Goal: Task Accomplishment & Management: Manage account settings

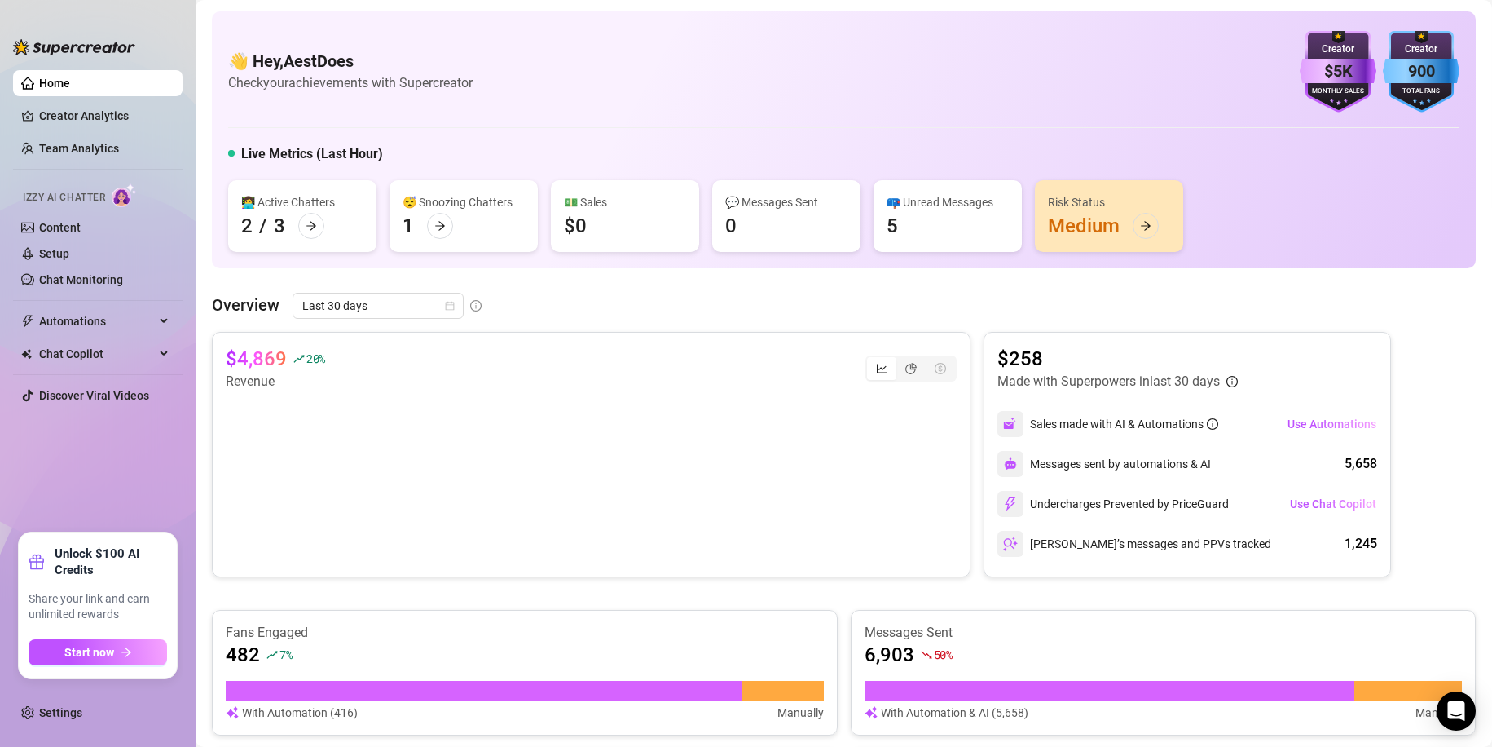
drag, startPoint x: 412, startPoint y: 238, endPoint x: 436, endPoint y: 230, distance: 25.8
click at [422, 234] on div "😴 Snoozing Chatters 1" at bounding box center [464, 216] width 148 height 72
click at [436, 230] on icon "arrow-right" at bounding box center [439, 225] width 11 height 11
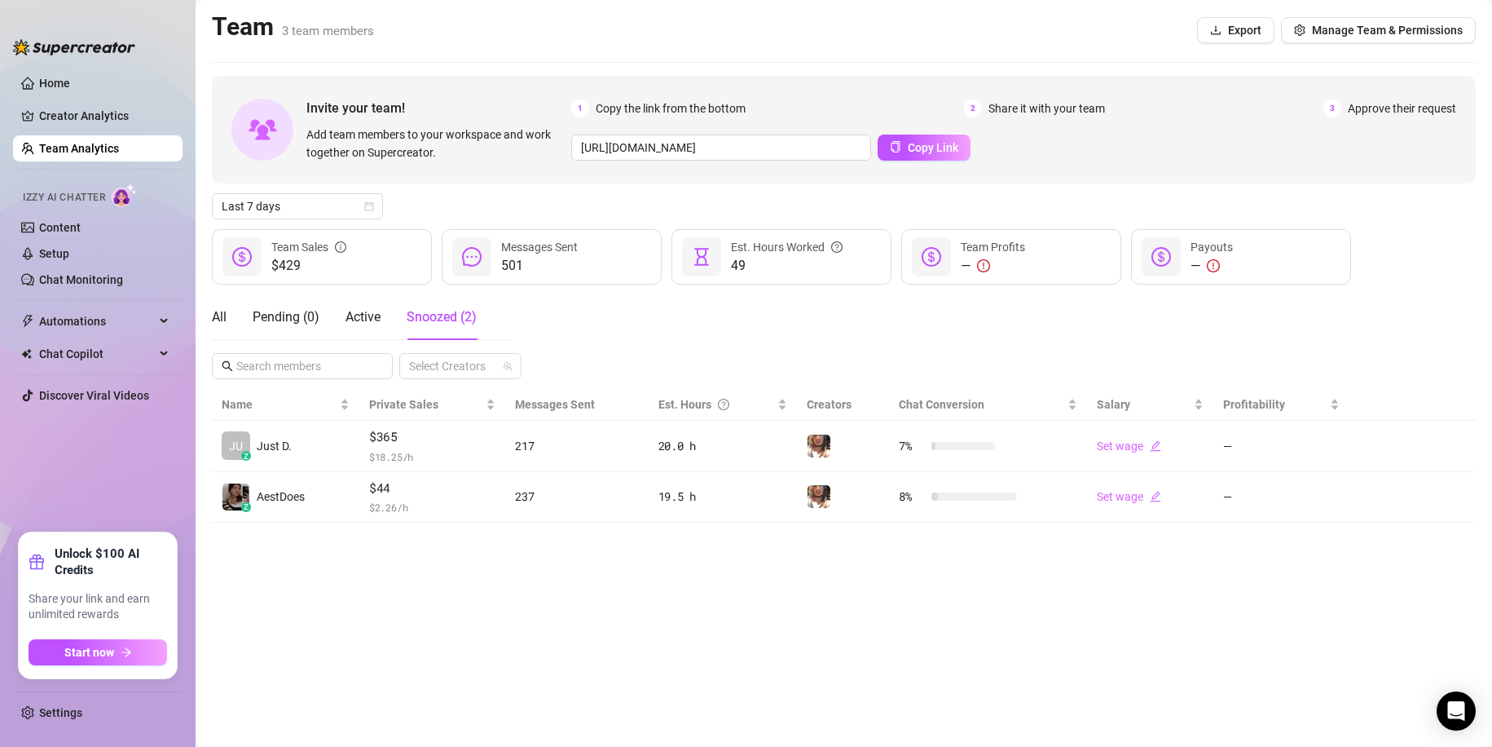
drag, startPoint x: 321, startPoint y: 586, endPoint x: 402, endPoint y: 599, distance: 81.7
click at [335, 593] on main "Team 3 team members Export Manage Team & Permissions Invite your team! Add team…" at bounding box center [844, 373] width 1297 height 747
click at [594, 13] on div "Team 3 team members Export Manage Team & Permissions" at bounding box center [844, 29] width 1264 height 37
click at [68, 694] on ul "Settings" at bounding box center [98, 708] width 170 height 48
click at [68, 726] on ul "Settings" at bounding box center [98, 708] width 170 height 48
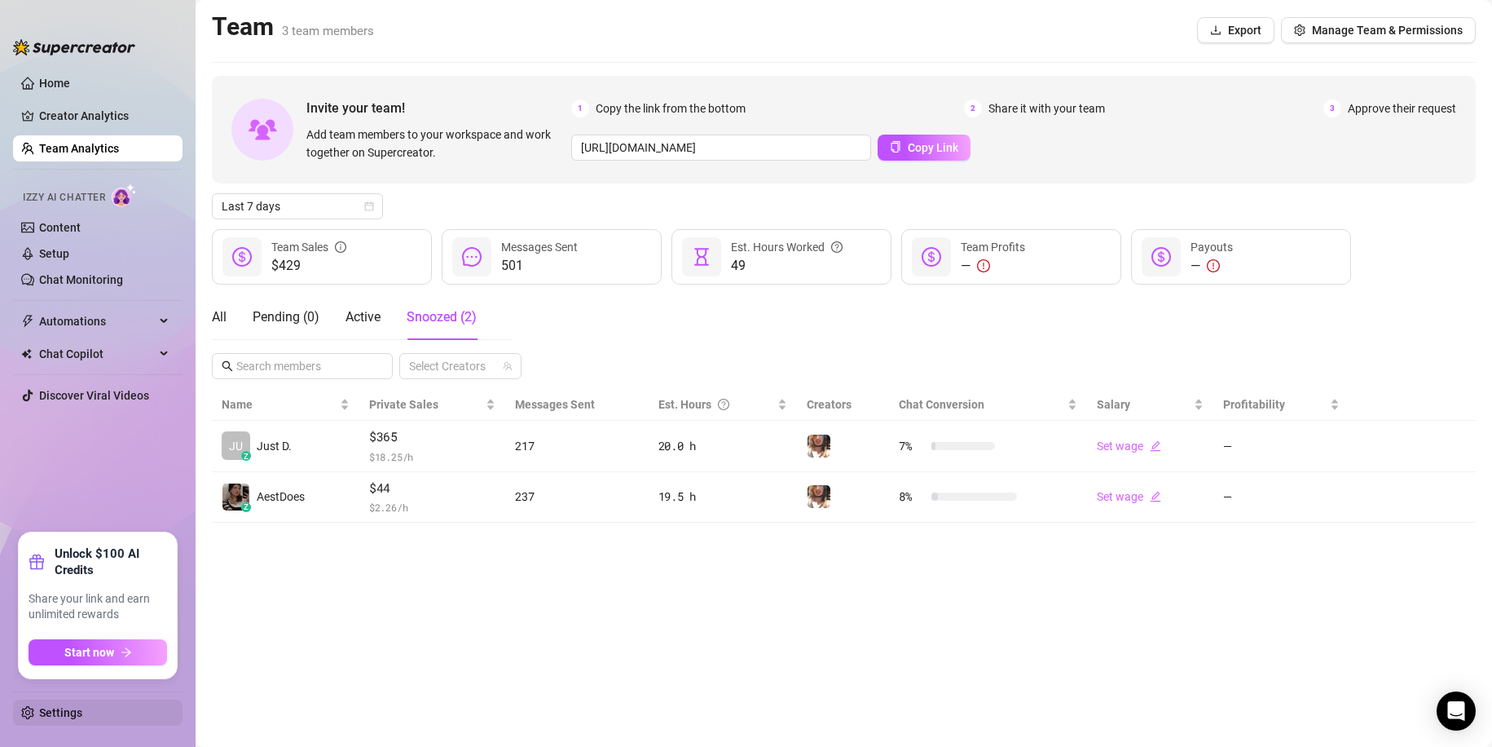
click at [68, 716] on link "Settings" at bounding box center [60, 712] width 43 height 13
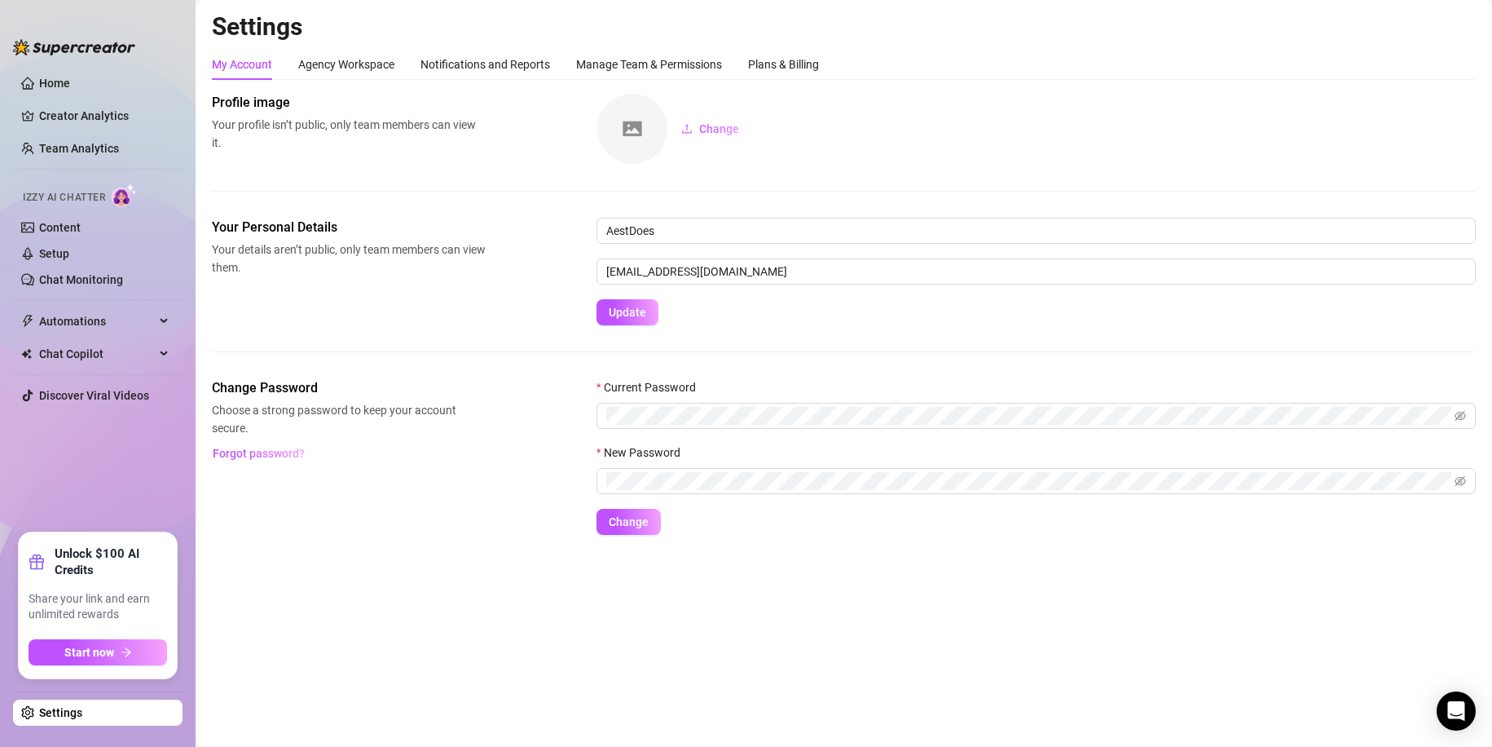
click at [817, 46] on div "Settings My Account Agency Workspace Notifications and Reports Manage Team & Pe…" at bounding box center [844, 282] width 1264 height 543
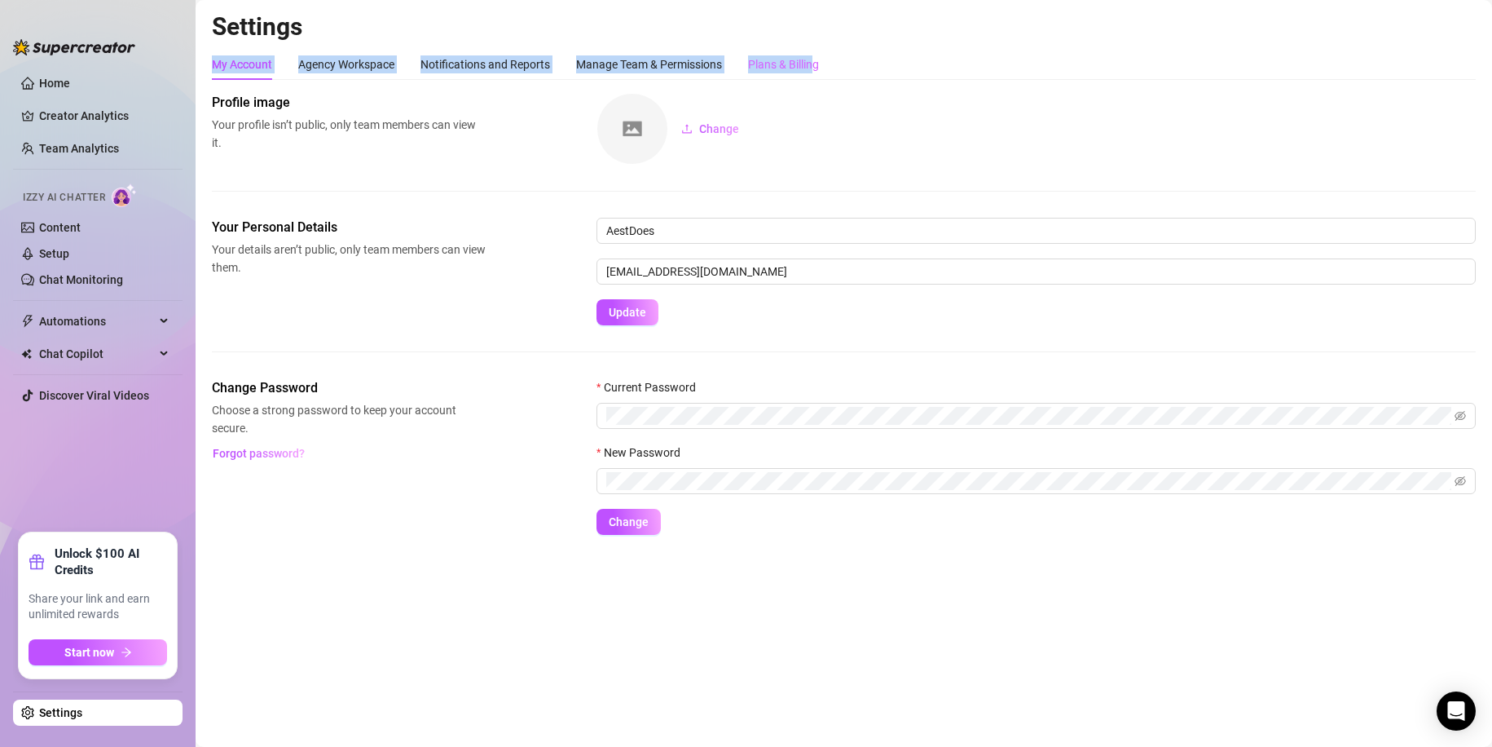
click at [810, 51] on div "Plans & Billing" at bounding box center [783, 64] width 71 height 31
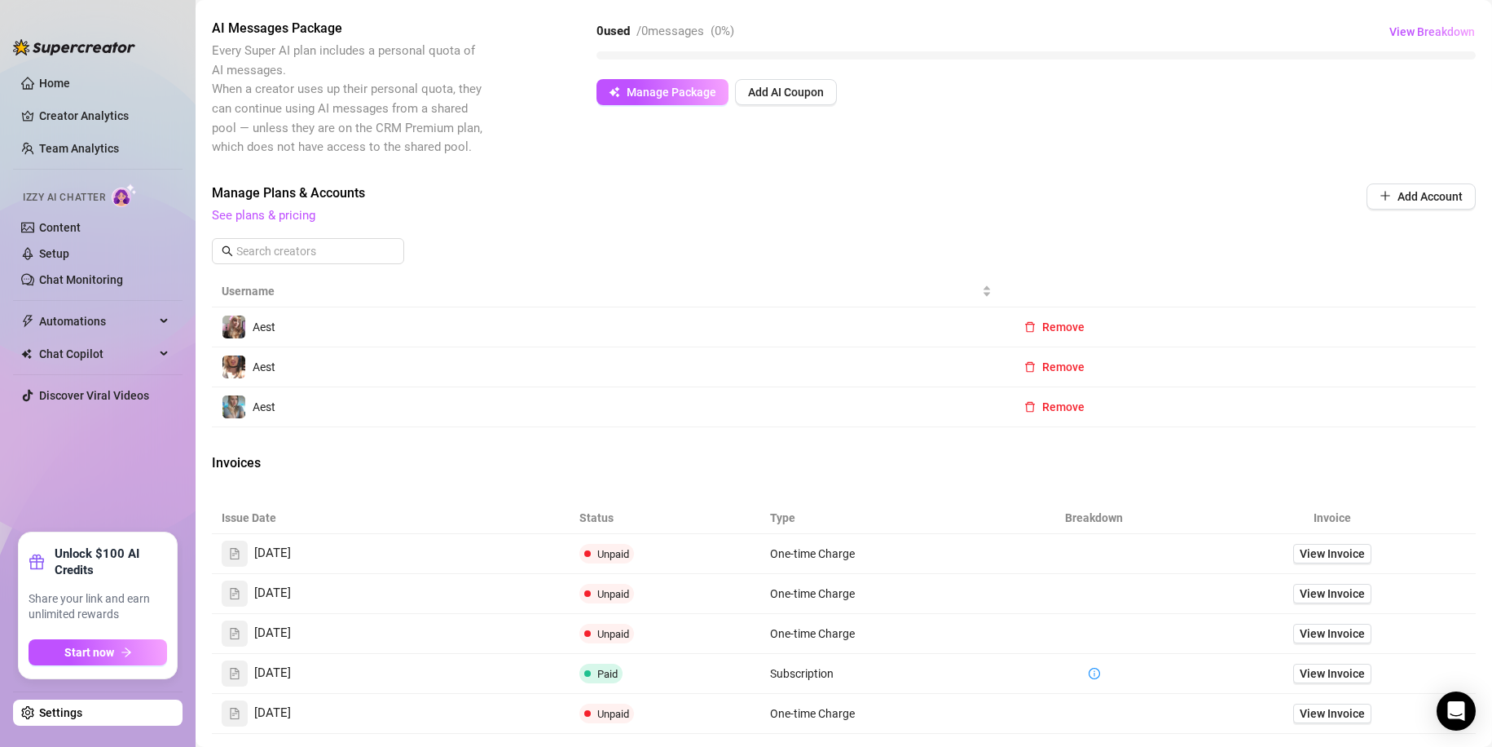
scroll to position [510, 0]
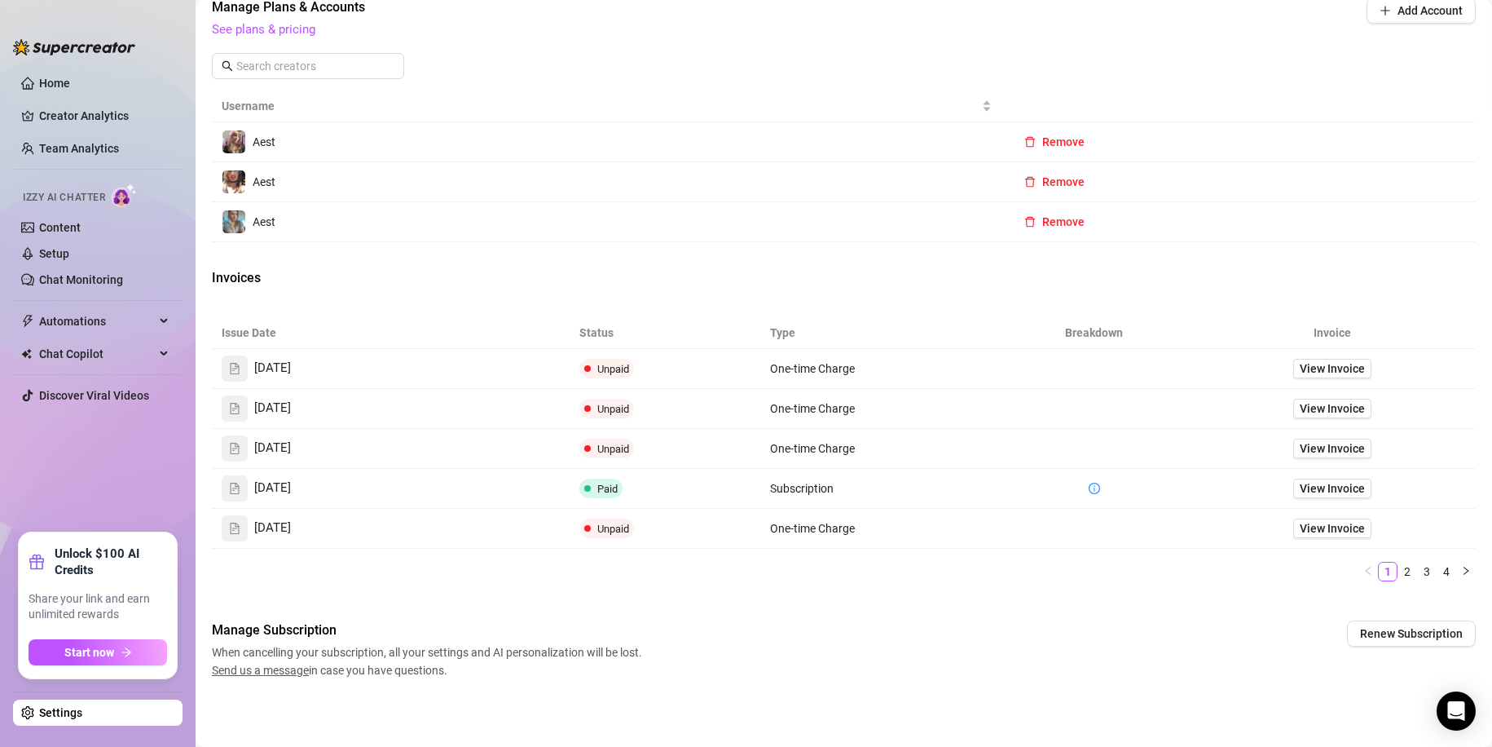
click at [1274, 447] on td "View Invoice" at bounding box center [1333, 449] width 286 height 40
click at [1302, 444] on span "View Invoice" at bounding box center [1332, 447] width 65 height 18
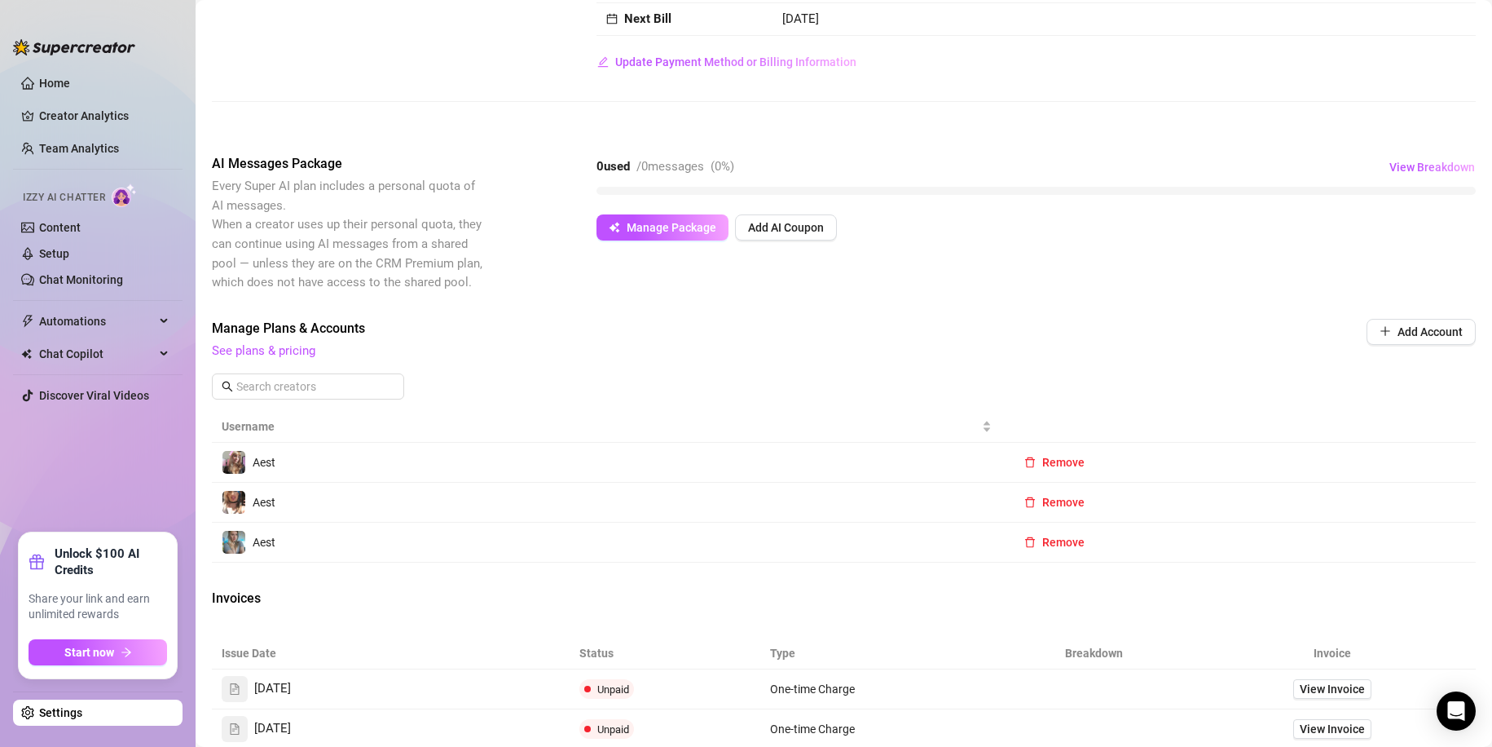
scroll to position [0, 0]
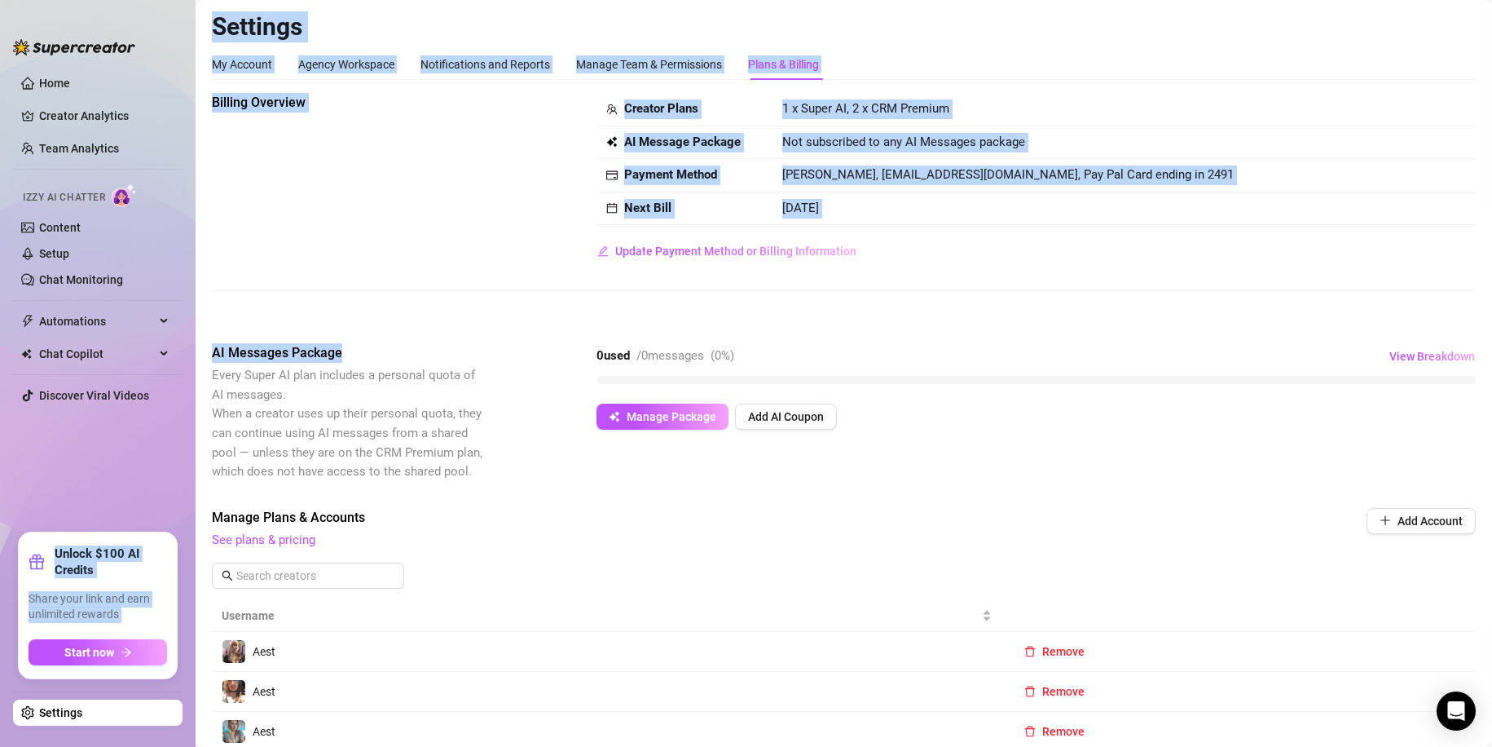
drag, startPoint x: 194, startPoint y: 355, endPoint x: 368, endPoint y: 354, distance: 173.6
click at [368, 354] on div "Home Creator Analytics Team Analytics Izzy AI Chatter Content Setup Chat Monito…" at bounding box center [746, 373] width 1492 height 747
click at [375, 358] on span "AI Messages Package" at bounding box center [349, 353] width 274 height 20
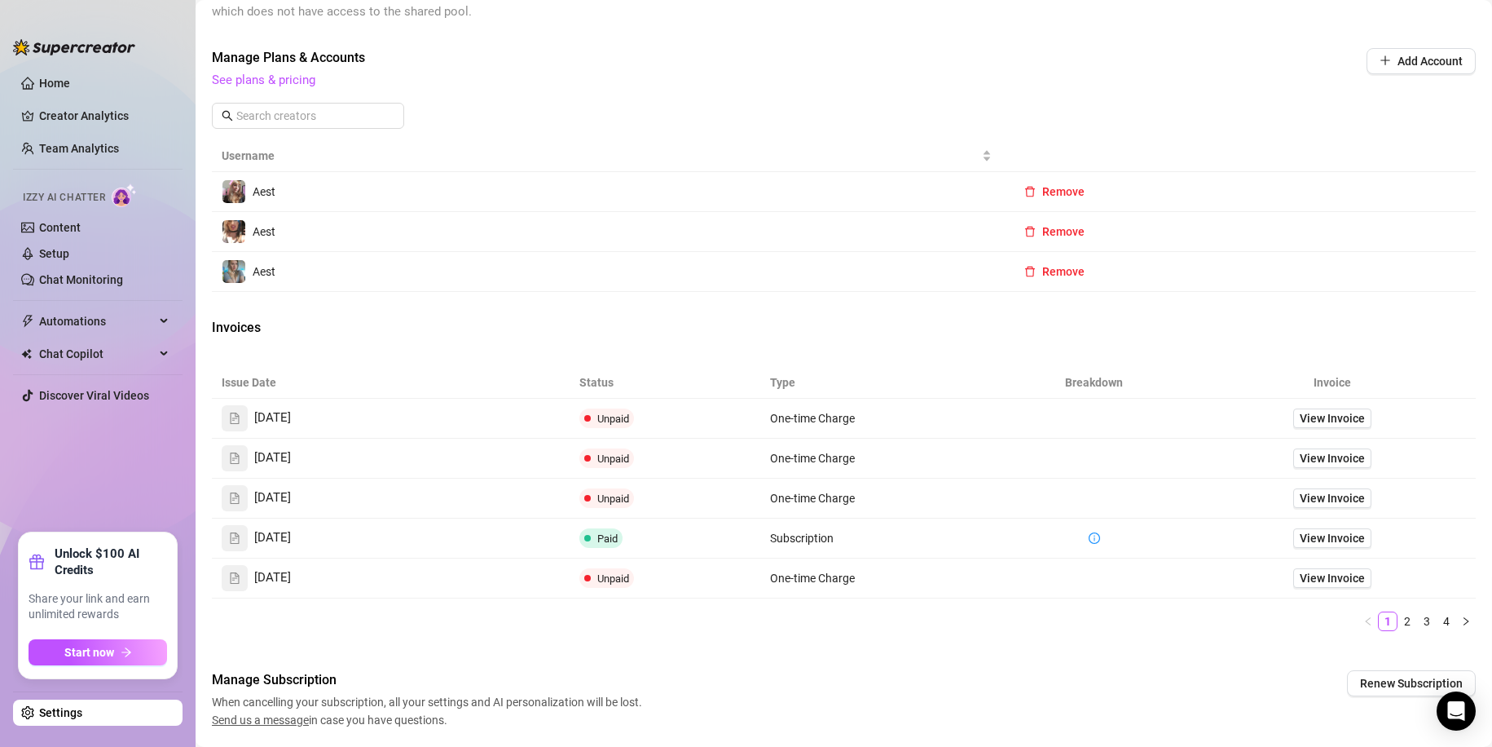
scroll to position [489, 0]
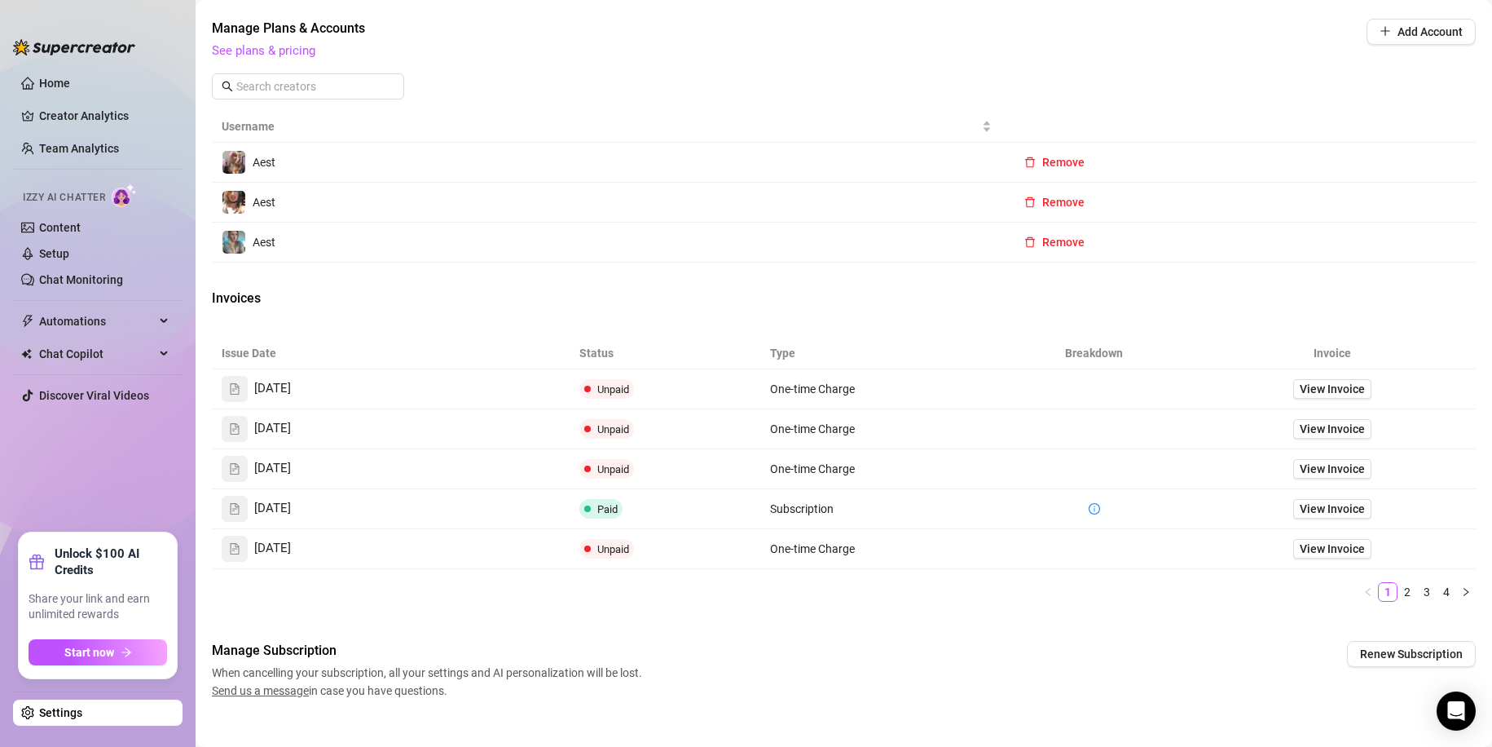
click at [275, 161] on span "Aest" at bounding box center [264, 162] width 23 height 13
click at [285, 248] on td "Aest" at bounding box center [607, 242] width 790 height 40
click at [271, 205] on span "Aest" at bounding box center [264, 202] width 23 height 13
click at [273, 205] on span "Aest" at bounding box center [264, 202] width 23 height 13
click at [313, 207] on td "Aest" at bounding box center [607, 203] width 790 height 40
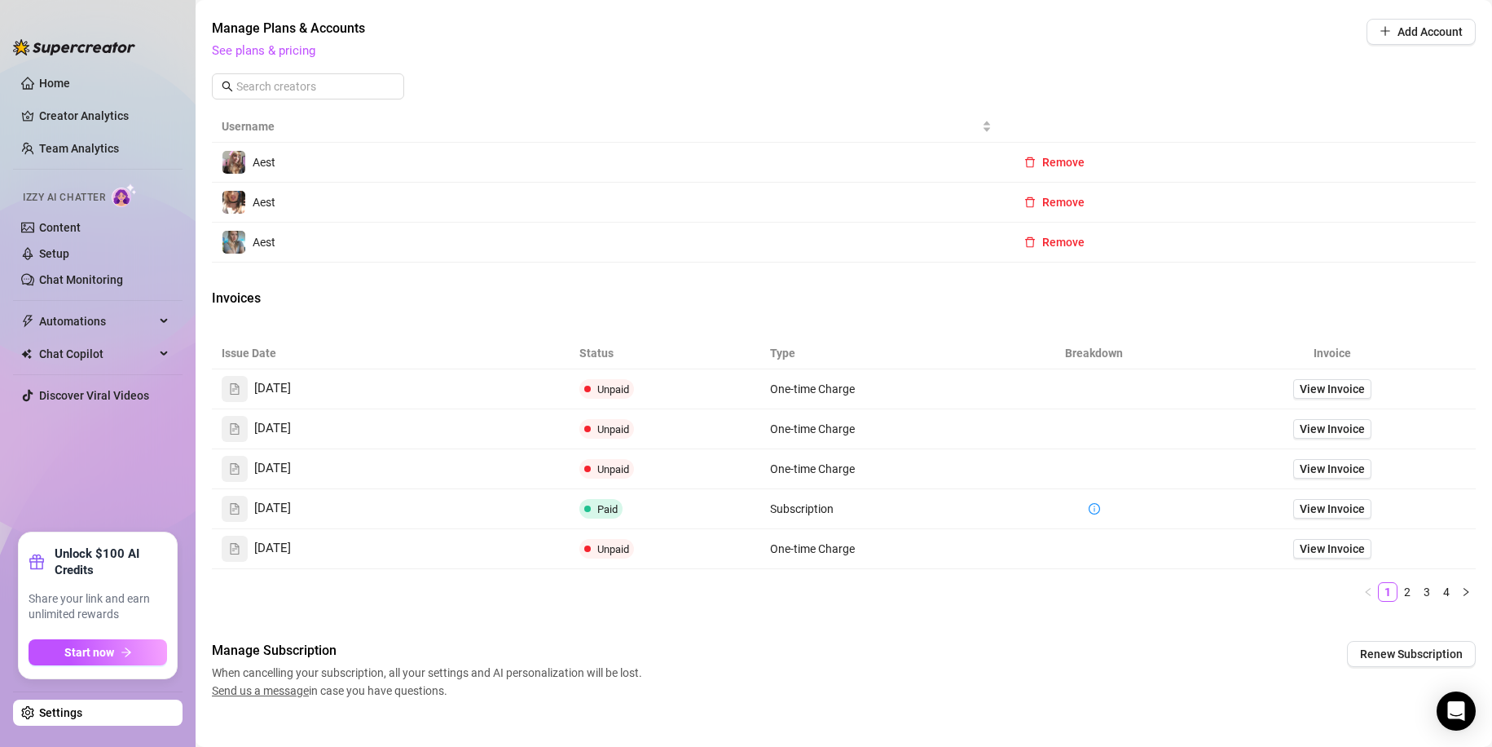
click at [305, 207] on td "Aest" at bounding box center [607, 203] width 790 height 40
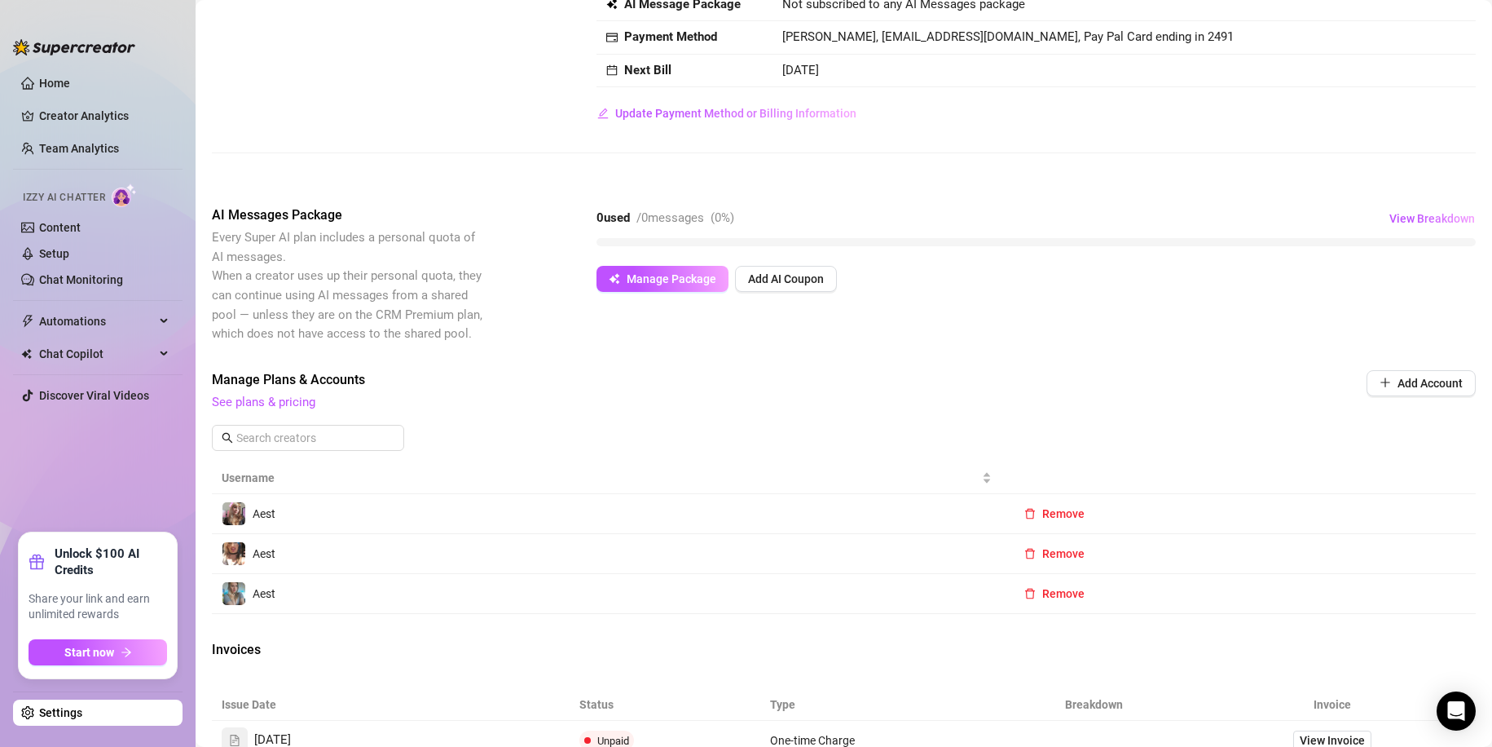
scroll to position [266, 0]
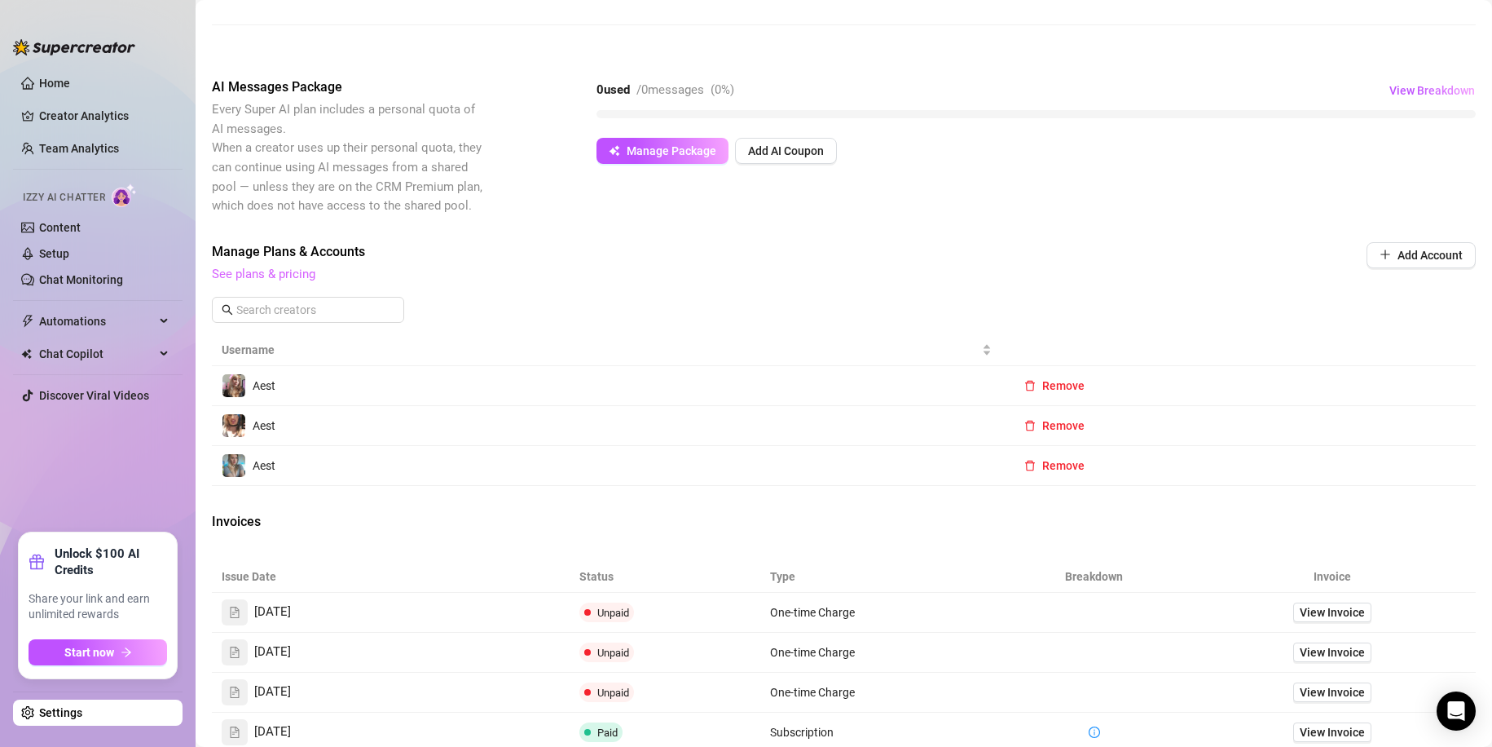
click at [255, 272] on link "See plans & pricing" at bounding box center [264, 274] width 104 height 15
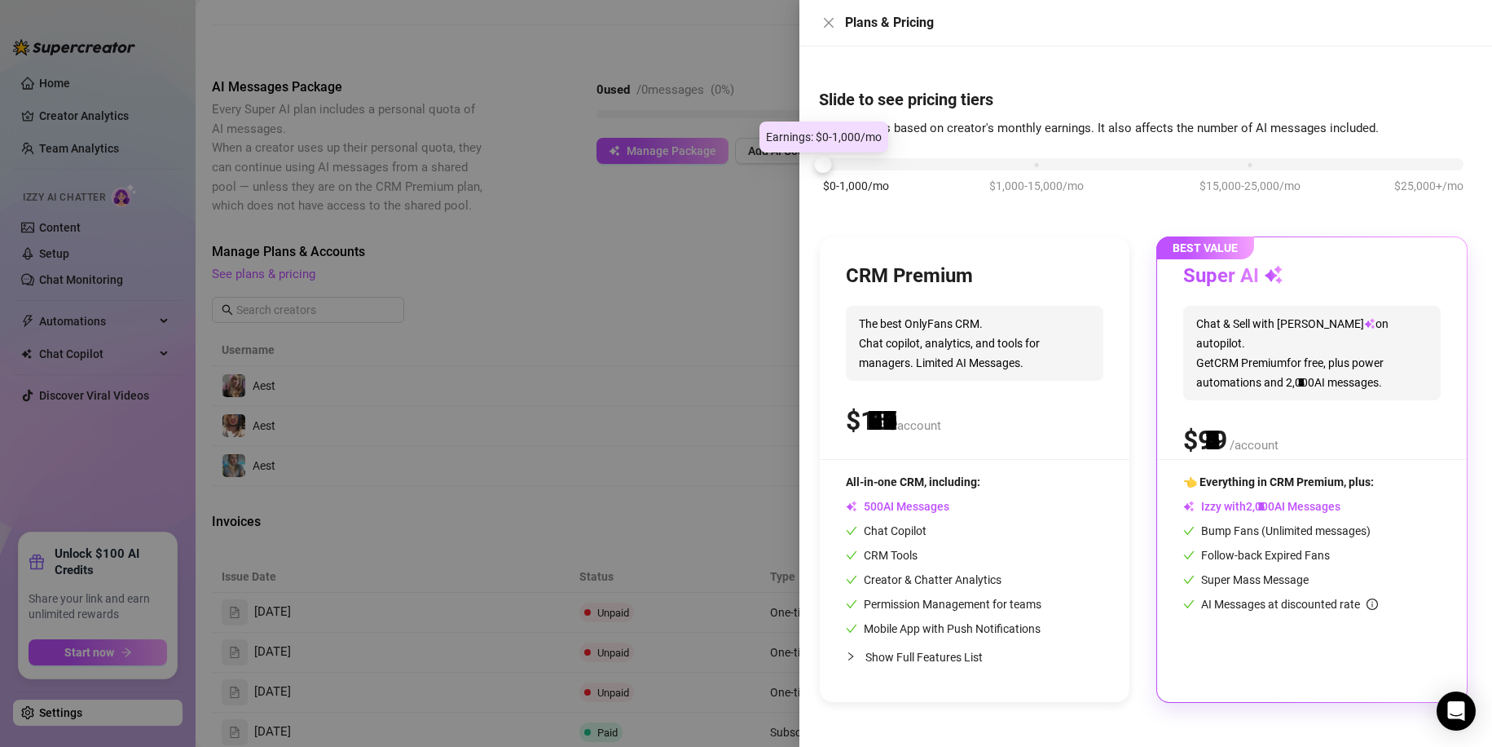
drag, startPoint x: 810, startPoint y: 176, endPoint x: 762, endPoint y: 184, distance: 48.8
click at [762, 184] on div "Plans & Pricing Slide to see pricing tiers Our pricing is based on creator's mo…" at bounding box center [746, 373] width 1492 height 747
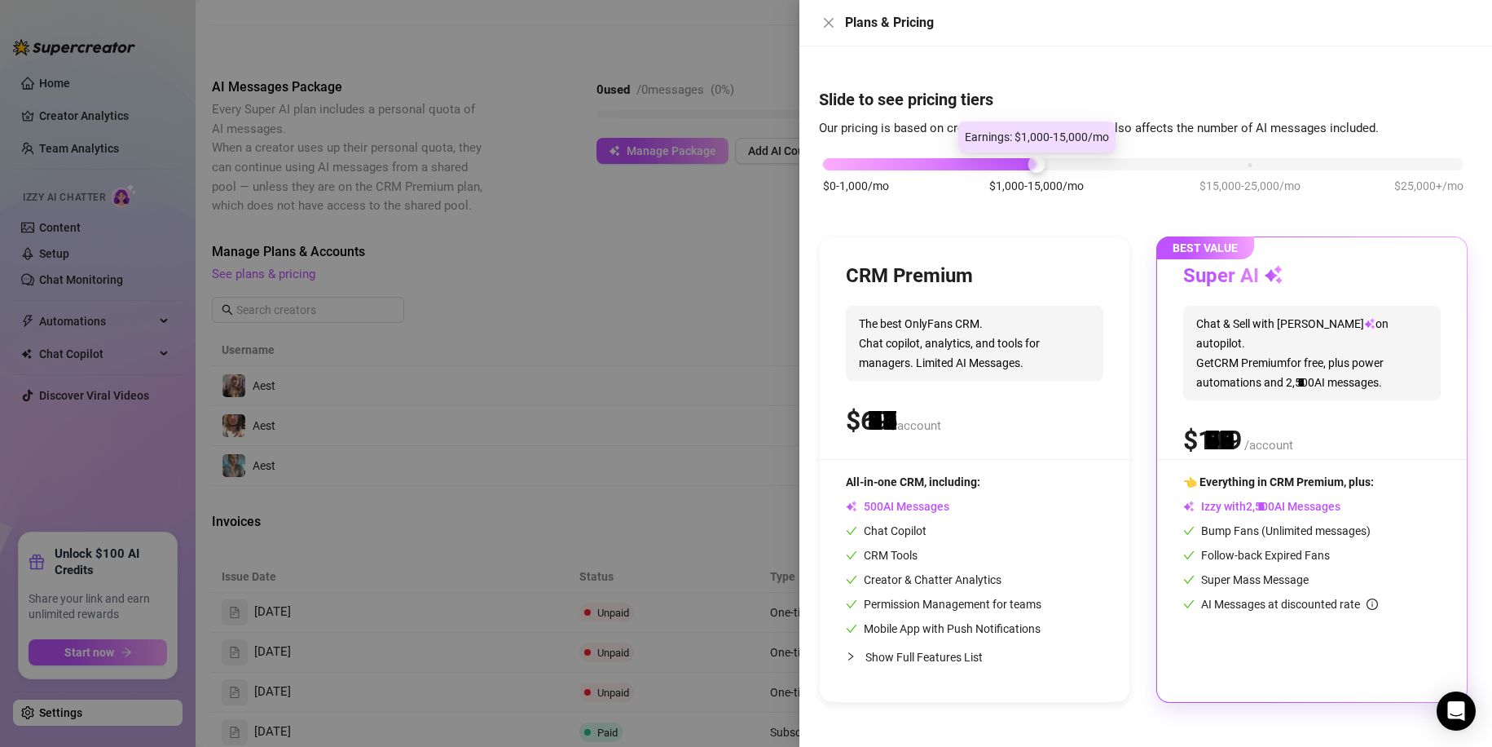
drag, startPoint x: 835, startPoint y: 168, endPoint x: 1013, endPoint y: 171, distance: 177.7
click at [1013, 171] on div "$0-1,000/mo $1,000-15,000/mo $15,000-25,000/mo $25,000+/mo" at bounding box center [1143, 184] width 649 height 92
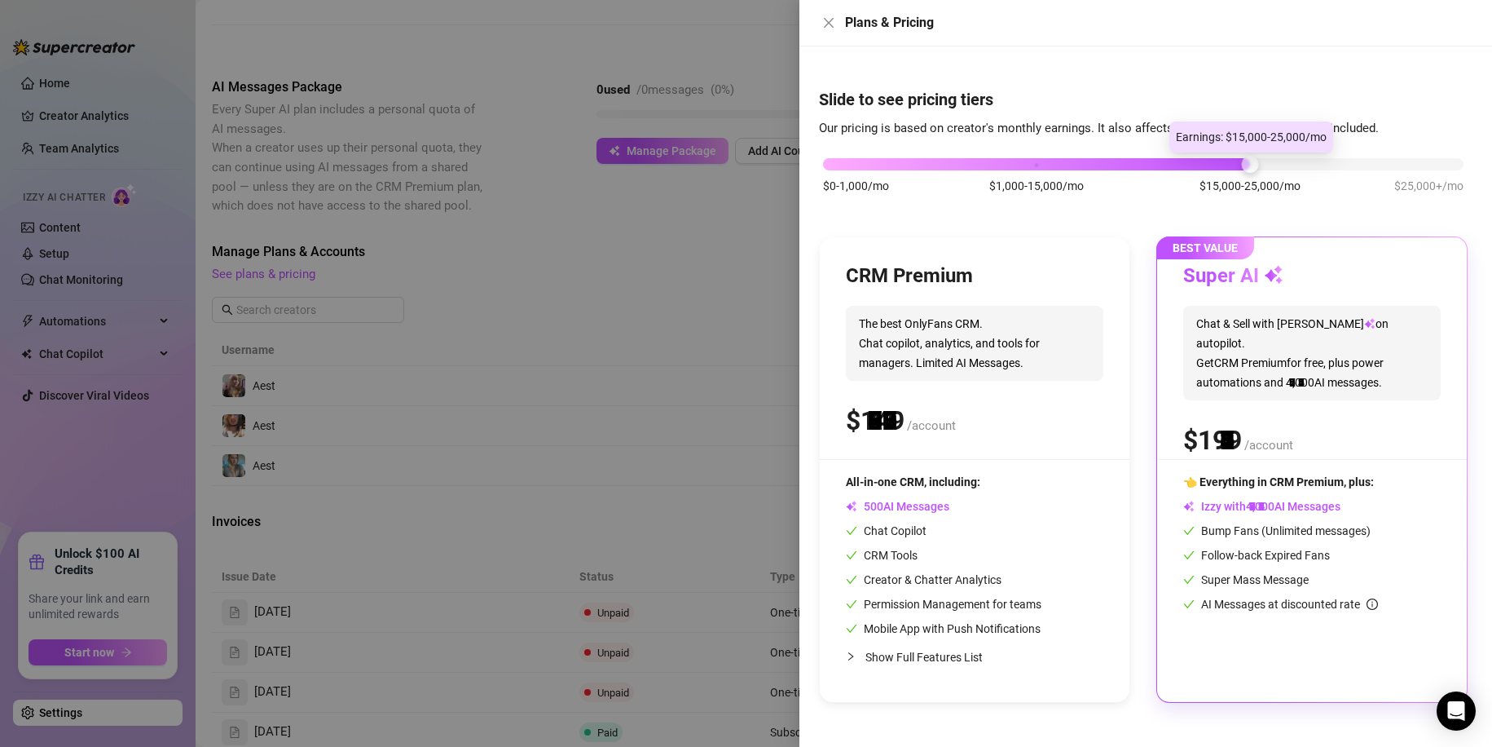
drag, startPoint x: 1039, startPoint y: 165, endPoint x: 1229, endPoint y: 151, distance: 190.5
click at [1229, 151] on body "Home Creator Analytics Team Analytics Izzy AI Chatter Content Setup Chat Monito…" at bounding box center [746, 373] width 1492 height 747
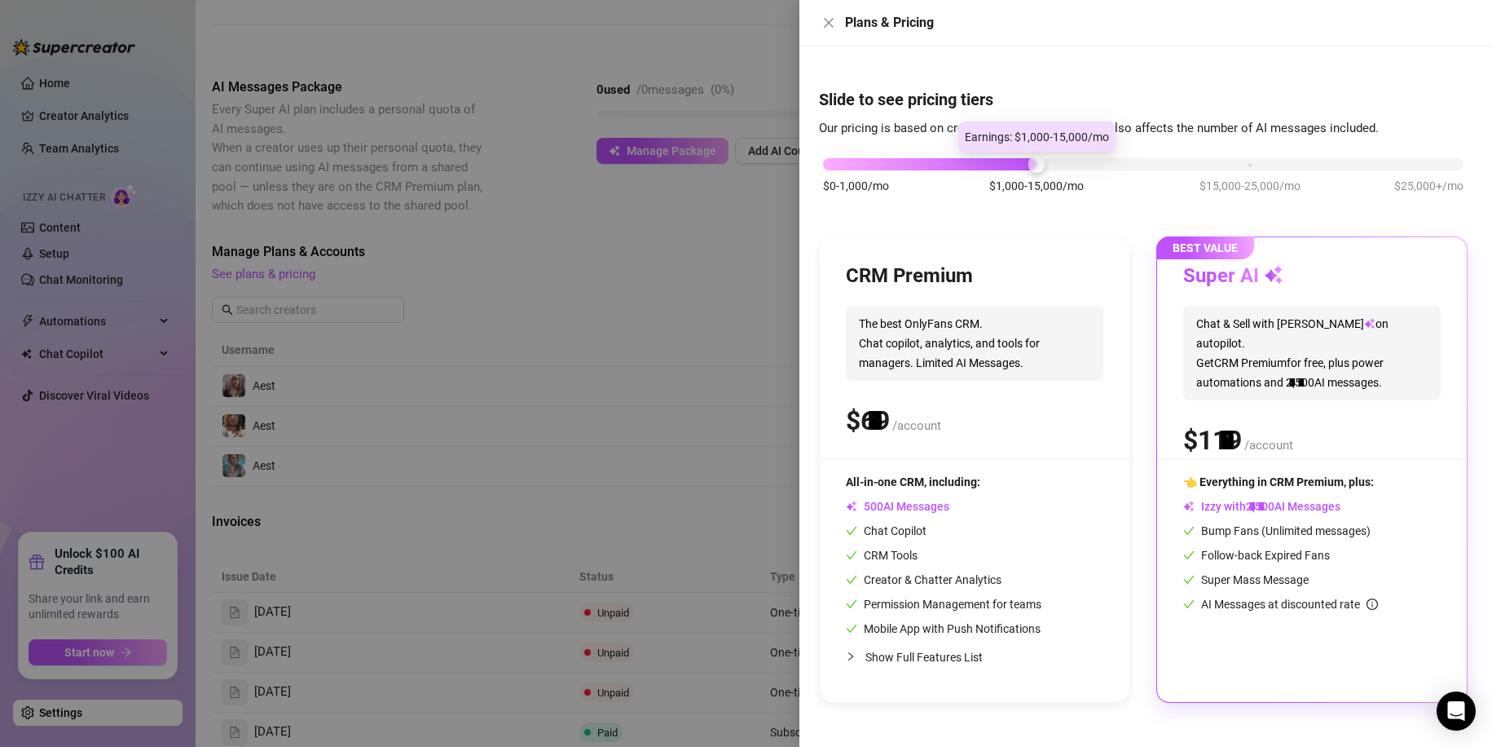
drag, startPoint x: 1242, startPoint y: 164, endPoint x: 1078, endPoint y: 167, distance: 163.8
click at [1078, 165] on div "$0-1,000/mo $1,000-15,000/mo $15,000-25,000/mo $25,000+/mo" at bounding box center [1143, 160] width 641 height 10
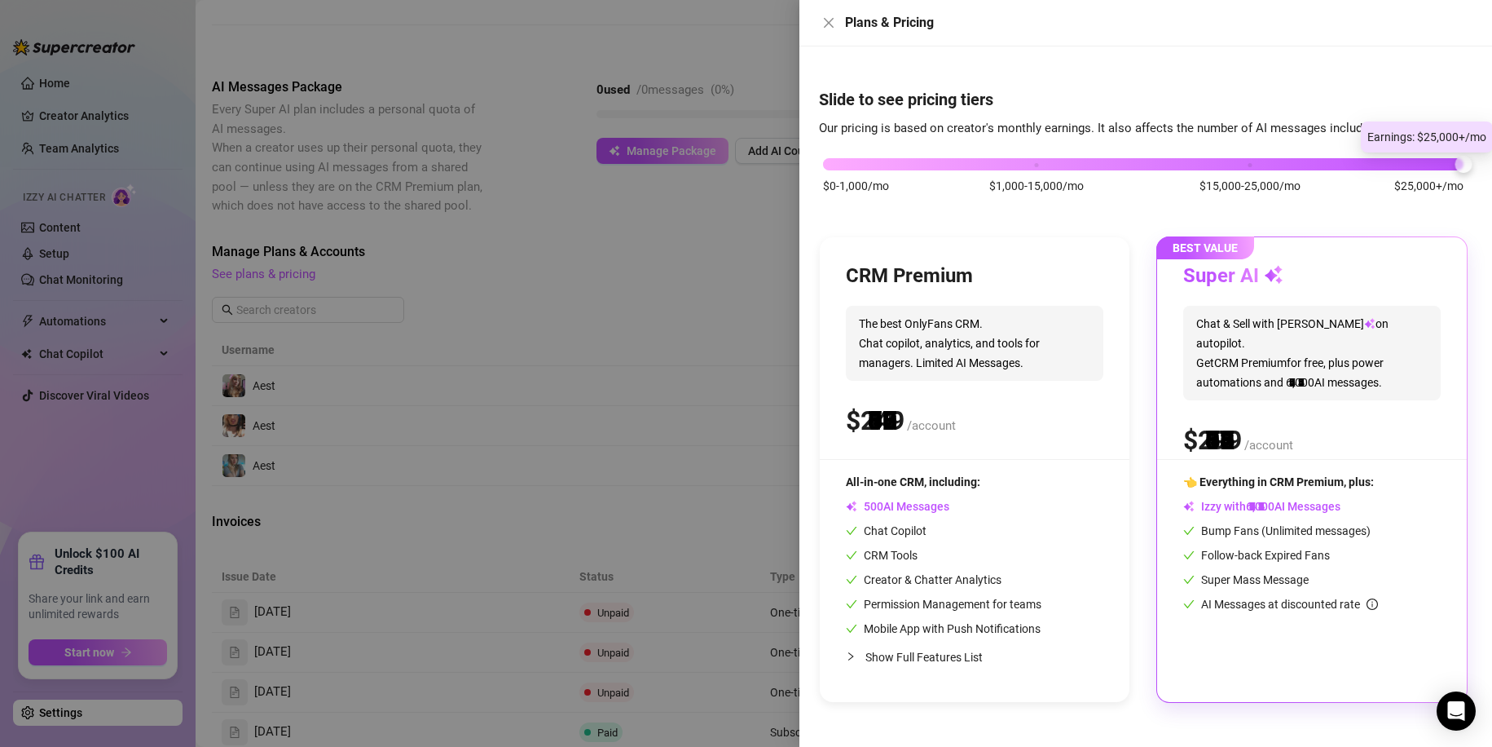
drag, startPoint x: 1036, startPoint y: 157, endPoint x: 1461, endPoint y: 159, distance: 425.4
click at [1461, 159] on div at bounding box center [1464, 164] width 17 height 17
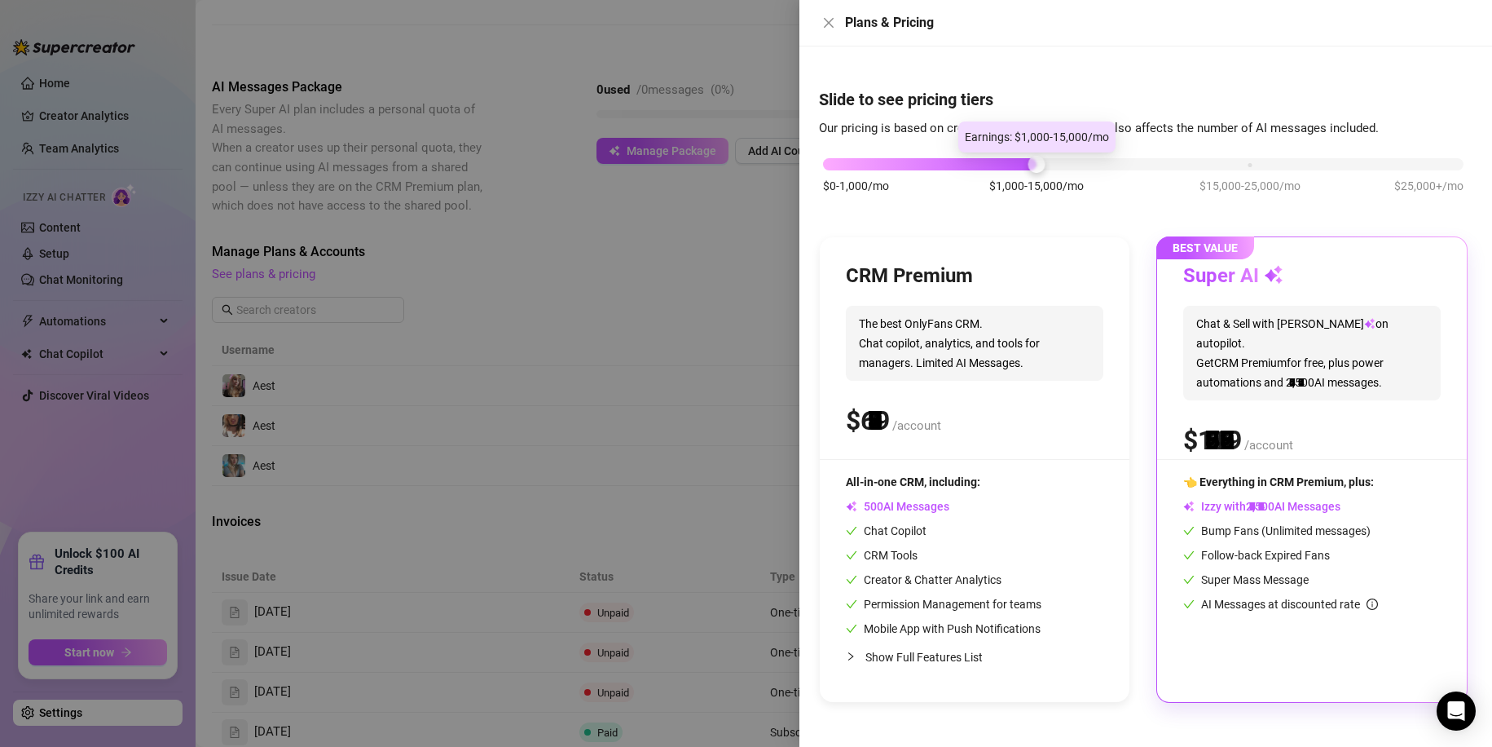
drag, startPoint x: 1124, startPoint y: 167, endPoint x: 1026, endPoint y: 171, distance: 97.9
click at [1026, 171] on div "$0-1,000/mo $1,000-15,000/mo $15,000-25,000/mo $25,000+/mo" at bounding box center [1143, 184] width 649 height 92
click at [552, 300] on div at bounding box center [746, 373] width 1492 height 747
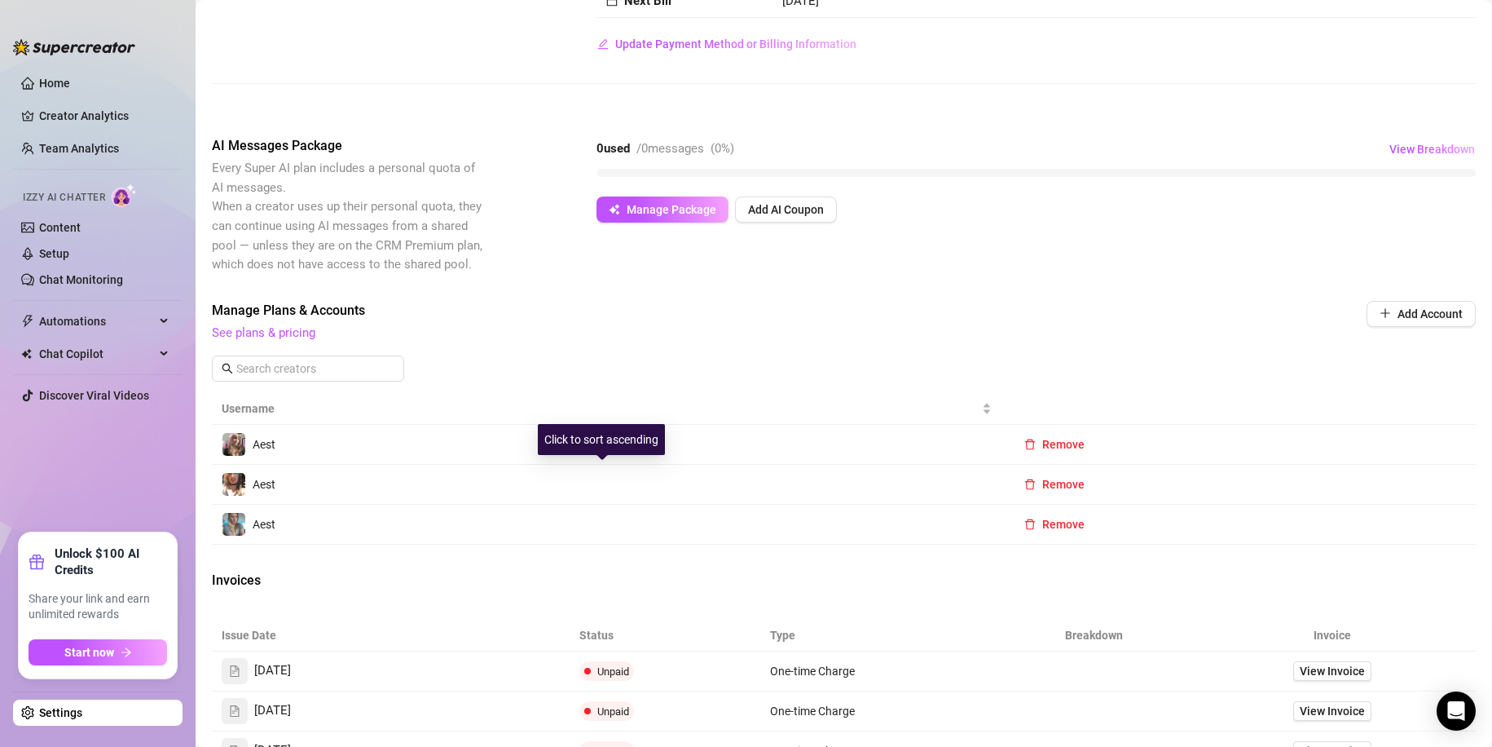
scroll to position [103, 0]
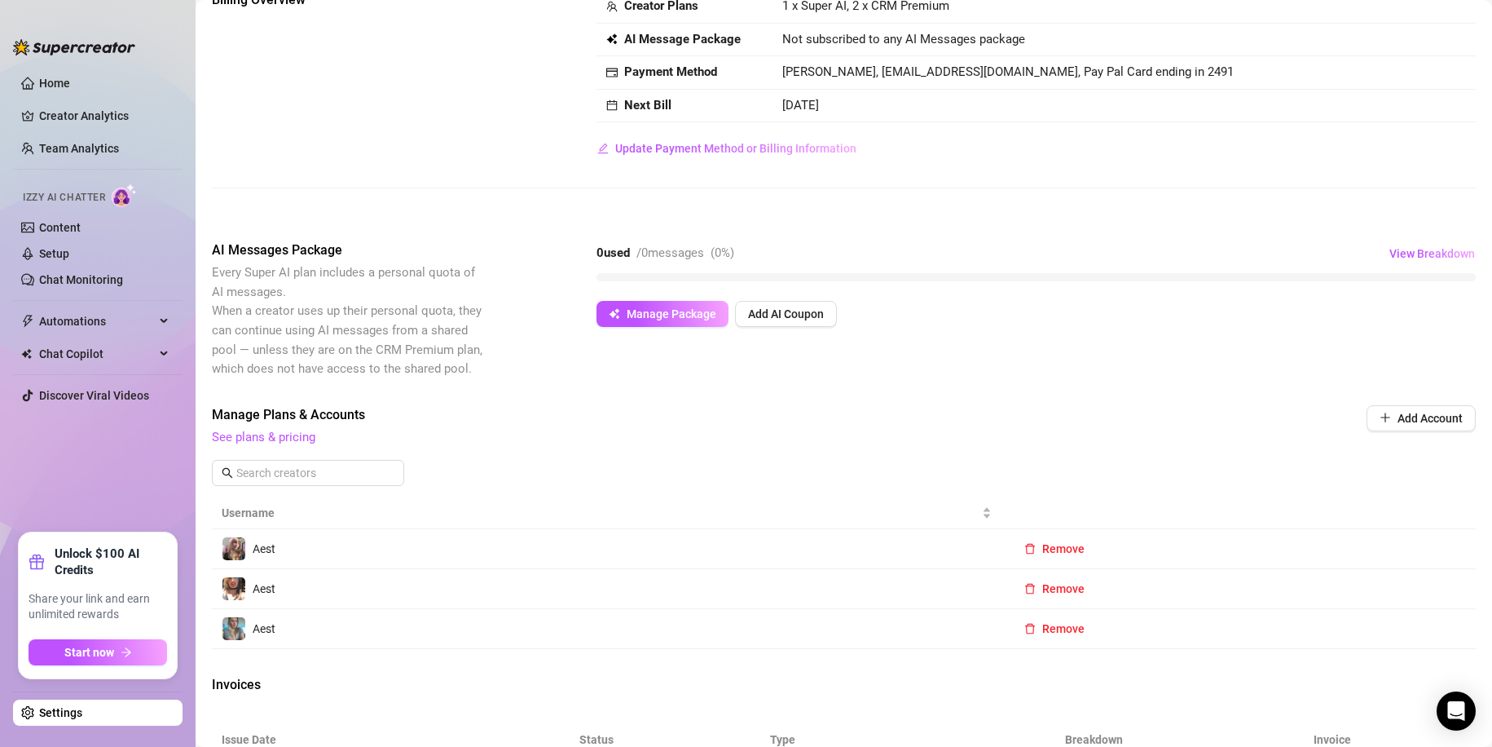
click at [55, 61] on div at bounding box center [74, 39] width 122 height 49
click at [59, 82] on link "Home" at bounding box center [54, 83] width 31 height 13
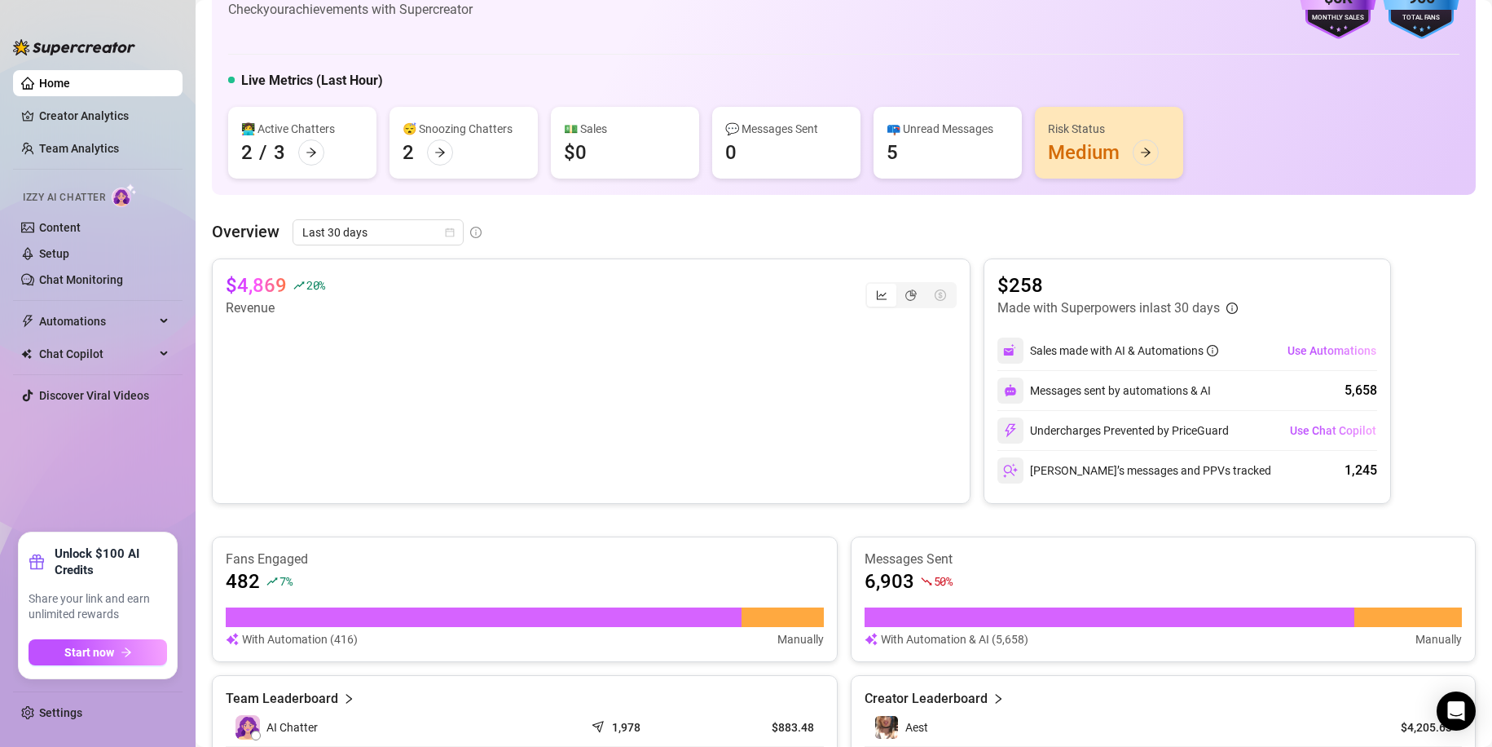
scroll to position [82, 0]
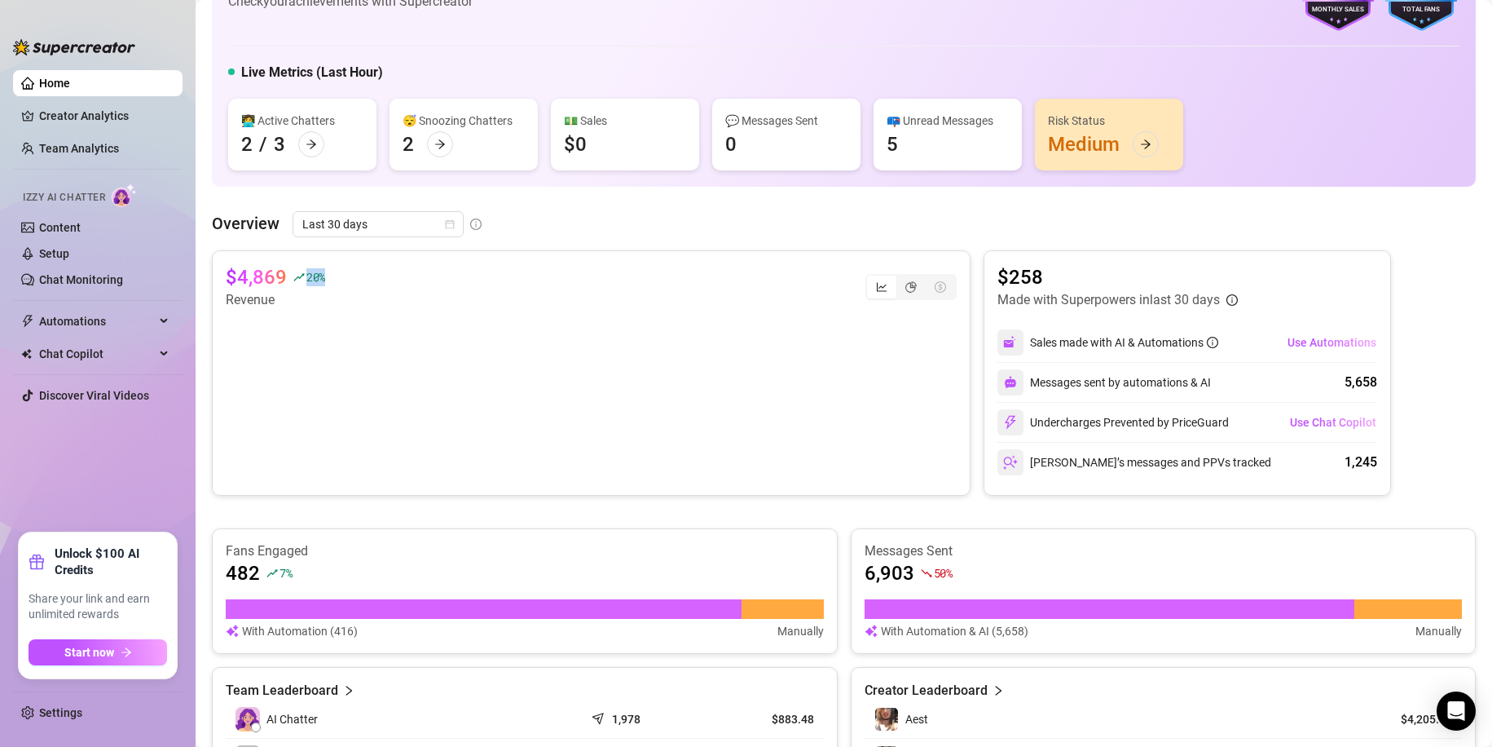
drag, startPoint x: 308, startPoint y: 286, endPoint x: 333, endPoint y: 284, distance: 25.3
click at [333, 284] on div "$4,869 20 % Revenue" at bounding box center [591, 287] width 731 height 46
click at [338, 292] on div "$4,869 20 % Revenue" at bounding box center [591, 287] width 731 height 46
drag, startPoint x: 244, startPoint y: 280, endPoint x: 240, endPoint y: 294, distance: 14.4
click at [244, 281] on article "$4,869" at bounding box center [256, 277] width 61 height 26
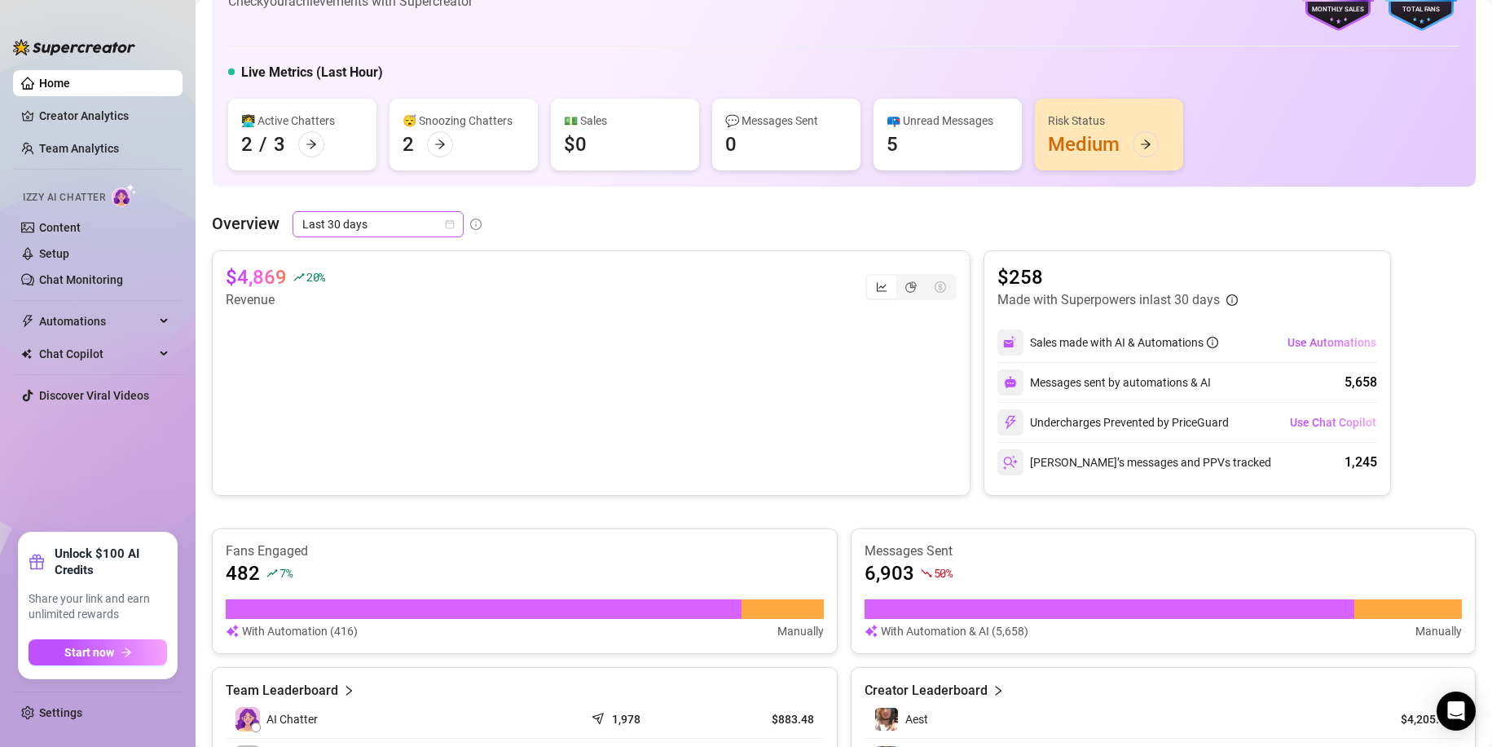
click at [430, 214] on span "Last 30 days" at bounding box center [378, 224] width 152 height 24
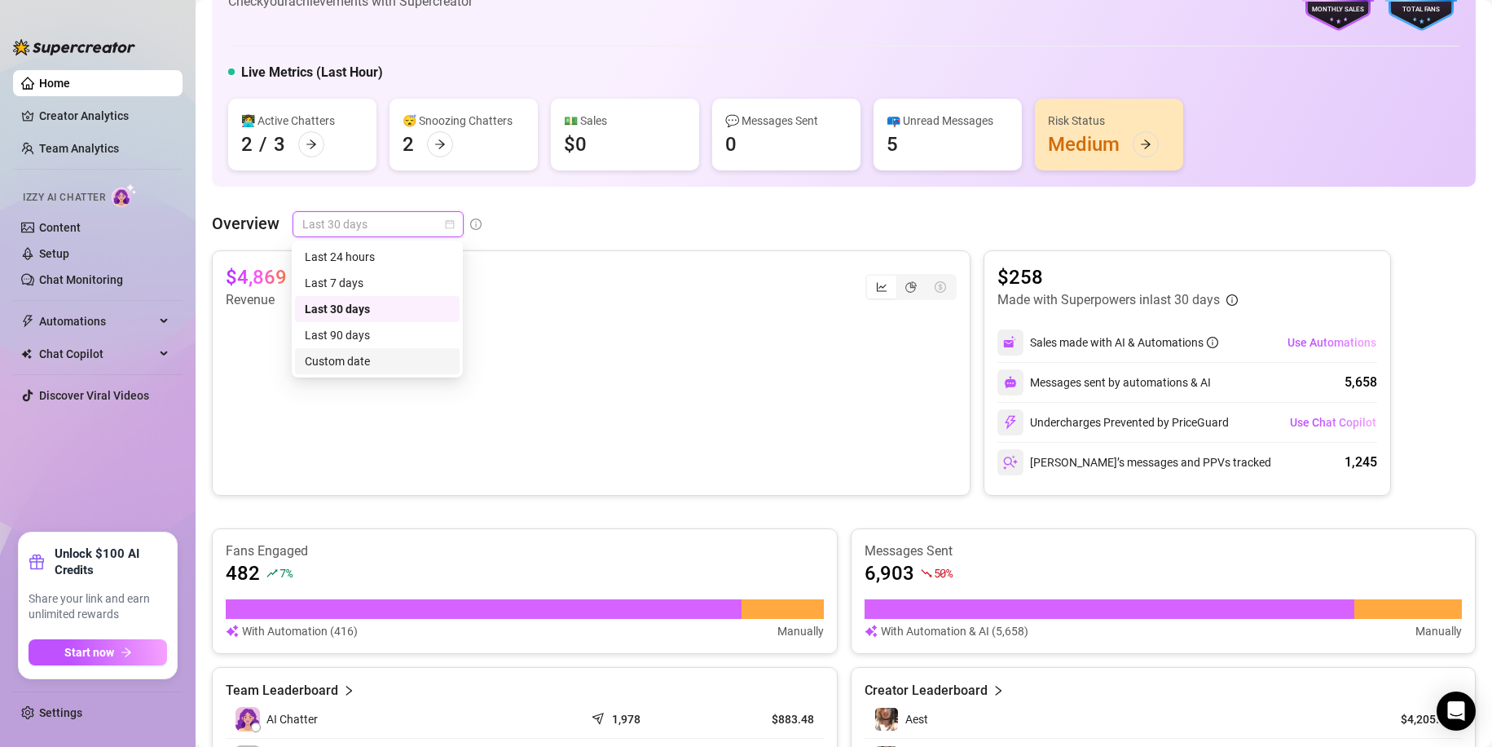
click at [363, 358] on div "Custom date" at bounding box center [377, 361] width 145 height 18
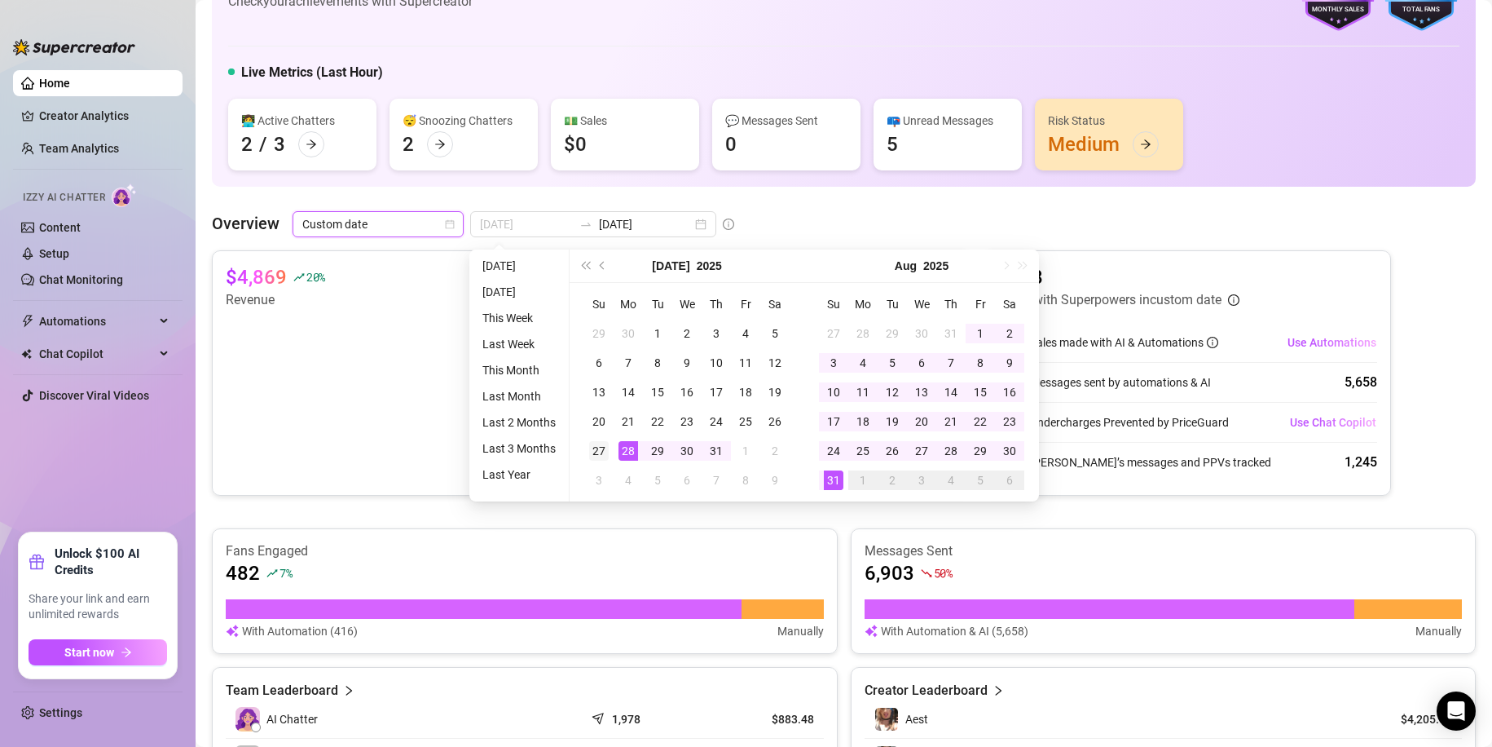
type input "[DATE]"
click at [607, 448] on div "27" at bounding box center [599, 451] width 20 height 20
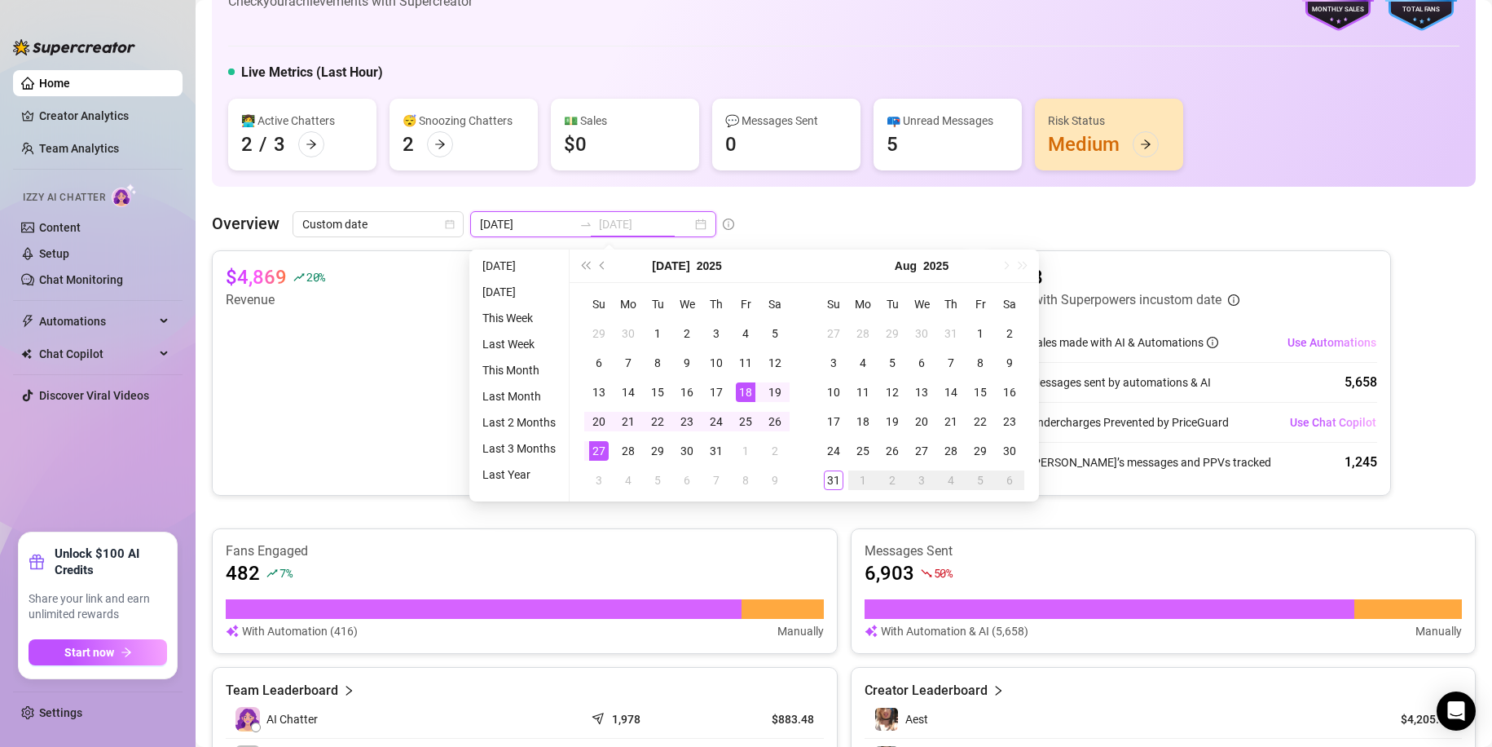
type input "[DATE]"
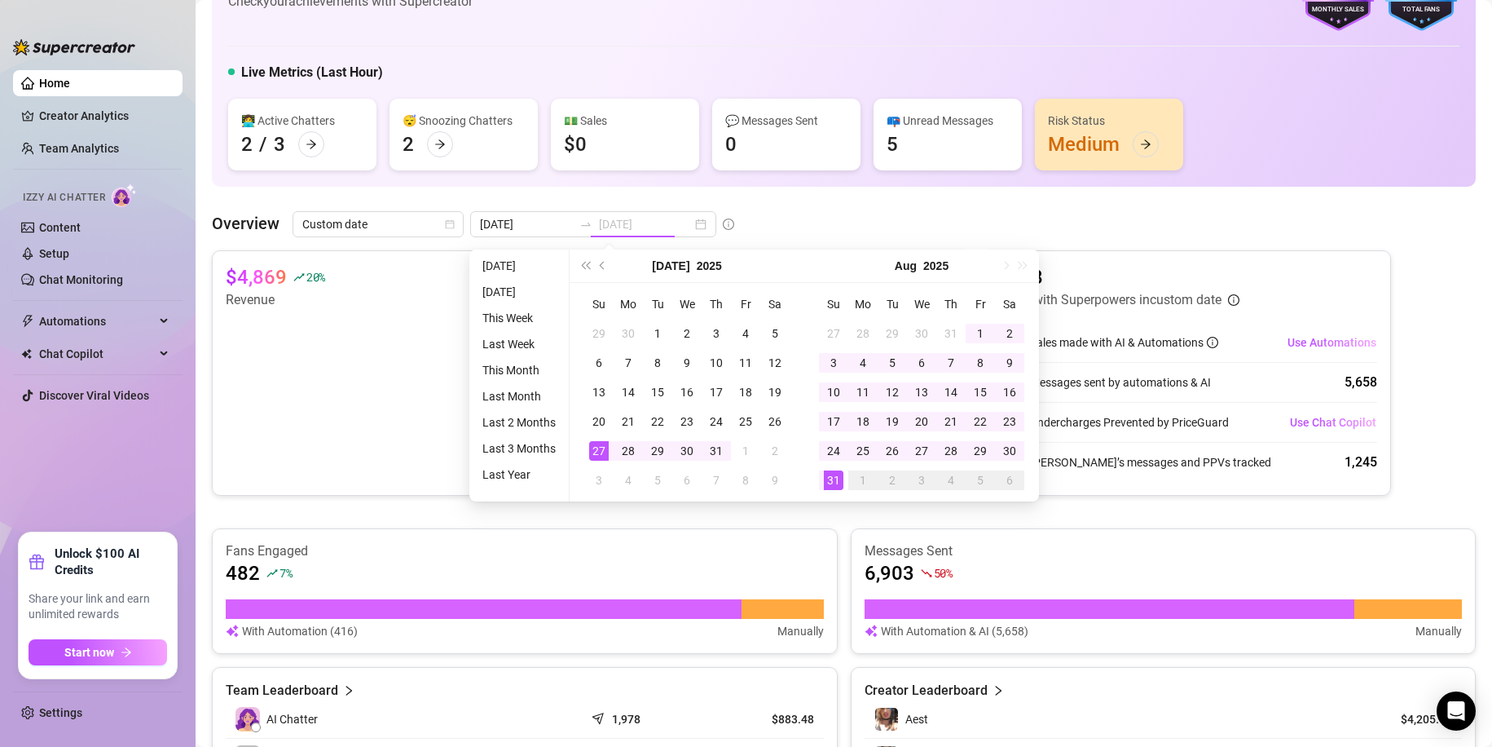
click at [830, 487] on div "31" at bounding box center [834, 480] width 20 height 20
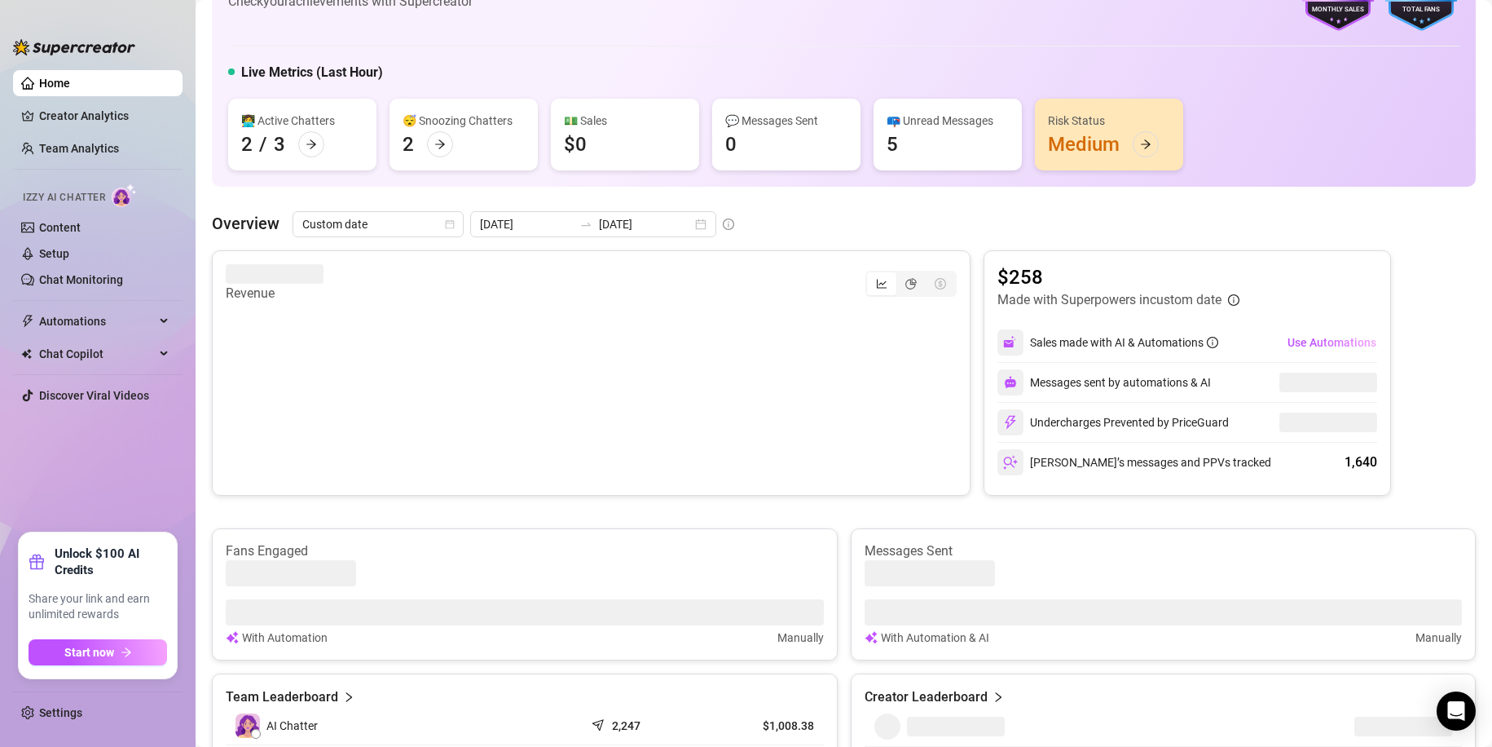
click at [875, 207] on div "👋 Hey, AestDoes Check your achievements with Supercreator $5K Creator Monthly S…" at bounding box center [844, 575] width 1264 height 1290
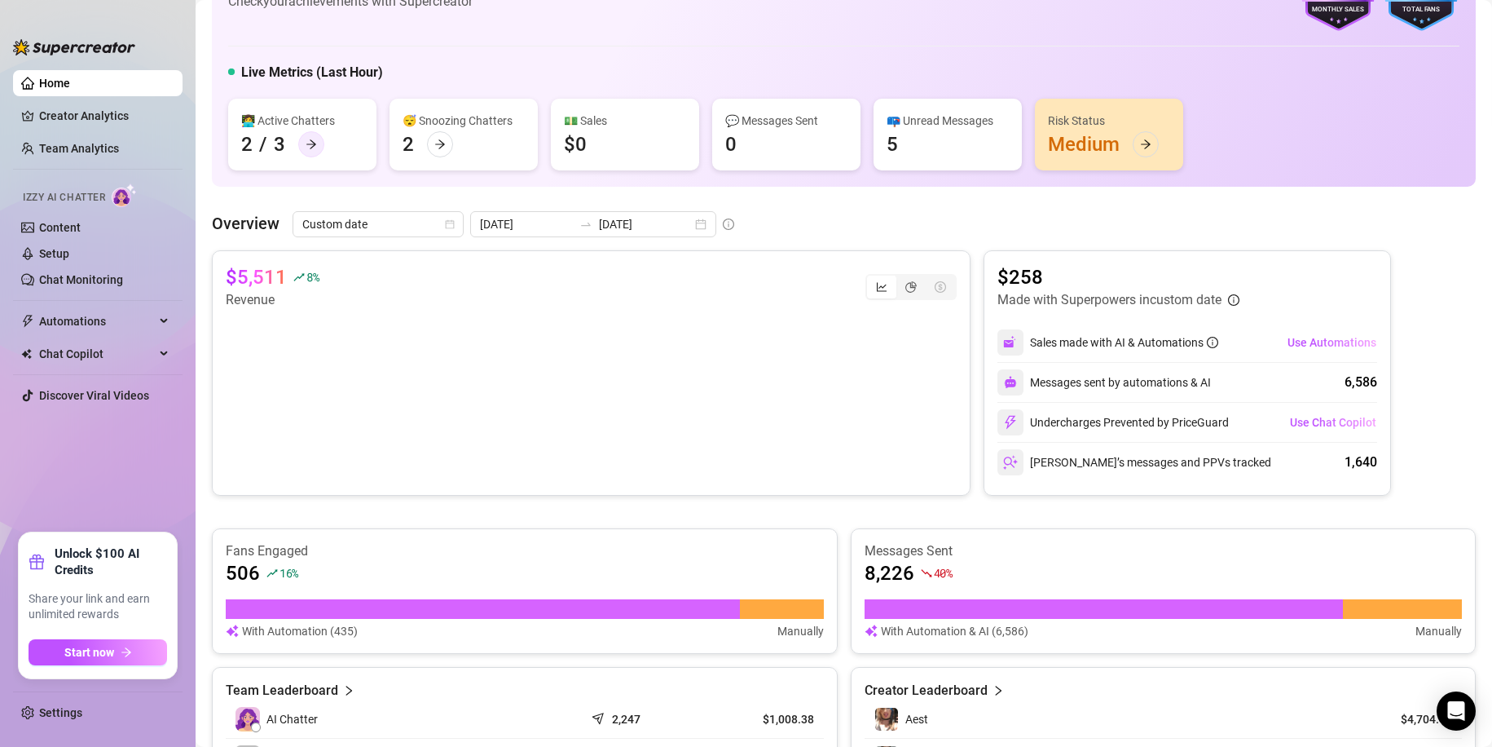
click at [302, 148] on div at bounding box center [311, 144] width 26 height 26
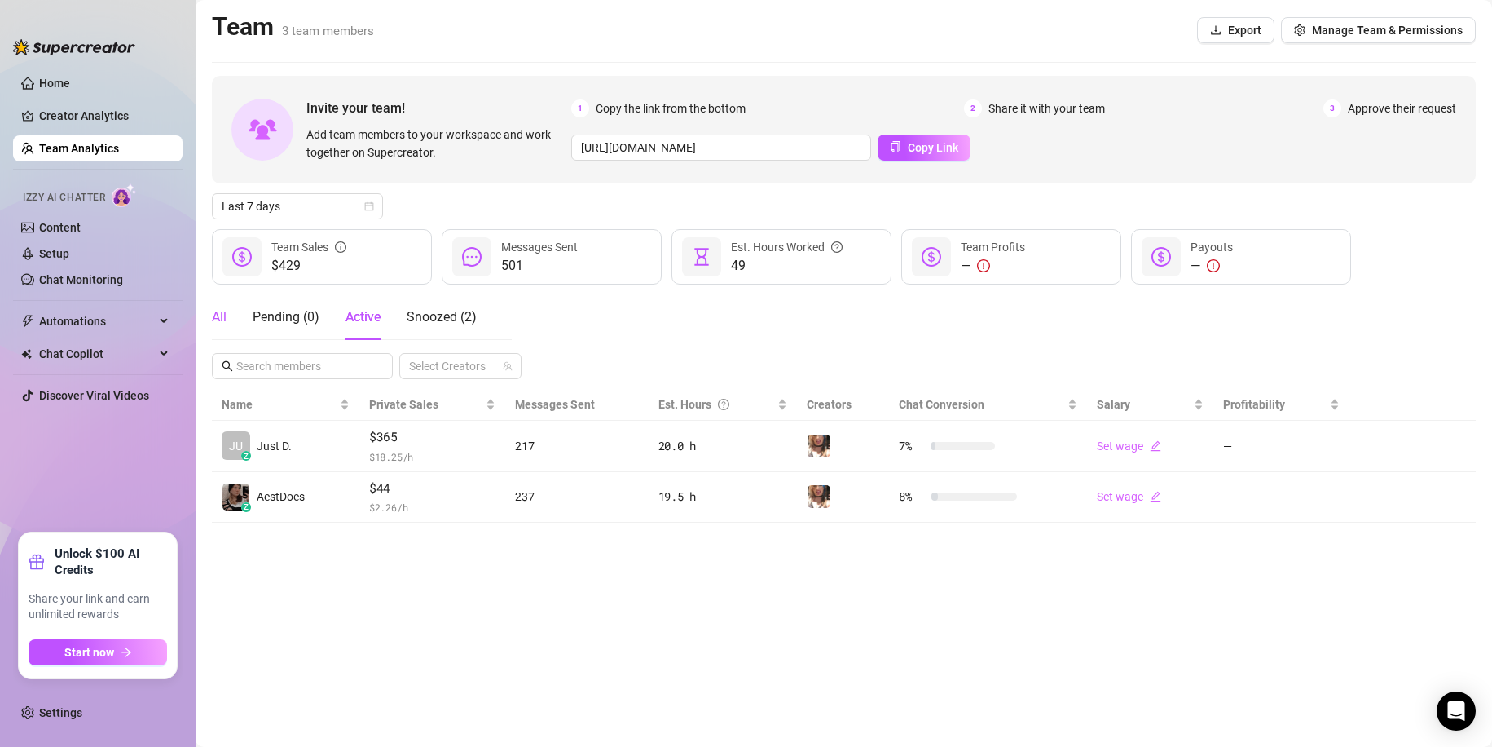
click at [222, 323] on div "All" at bounding box center [219, 317] width 15 height 20
